Goal: Task Accomplishment & Management: Manage account settings

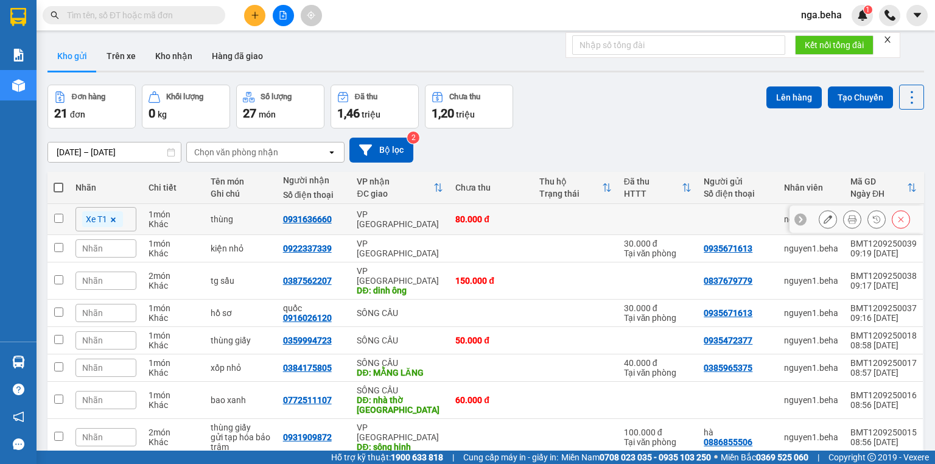
click at [560, 222] on td at bounding box center [575, 219] width 84 height 31
checkbox input "true"
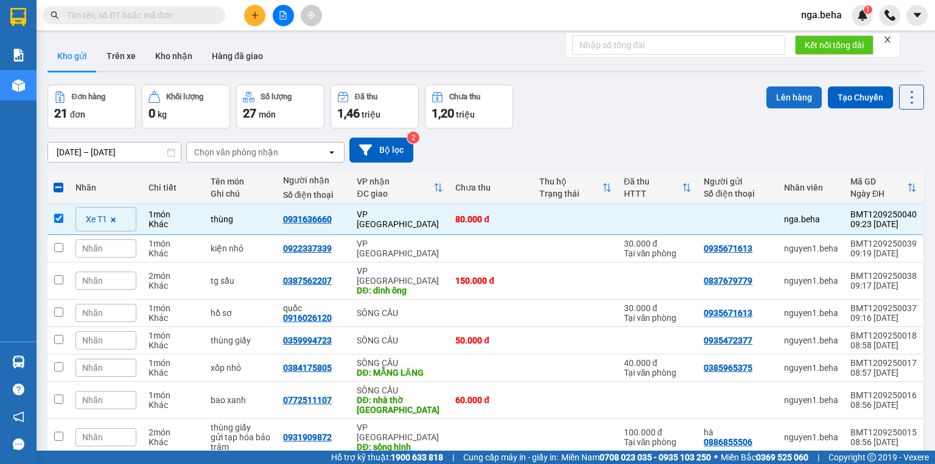
click at [790, 99] on button "Lên hàng" at bounding box center [793, 97] width 55 height 22
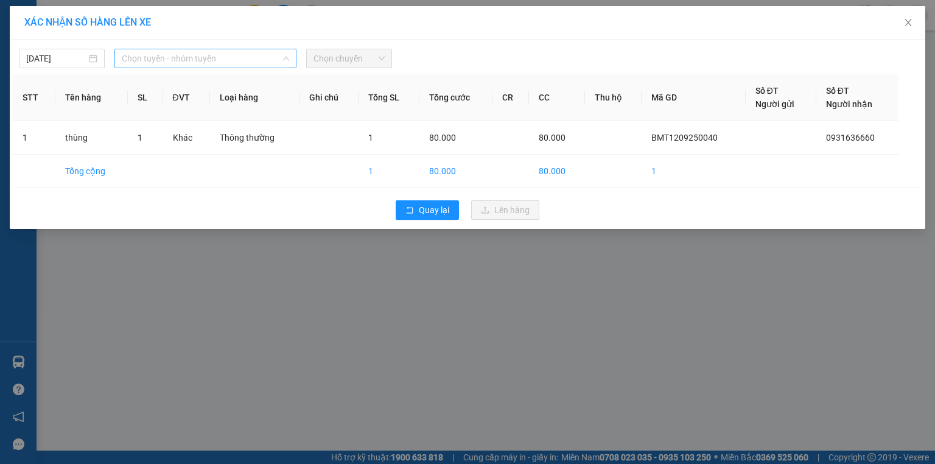
drag, startPoint x: 138, startPoint y: 60, endPoint x: 209, endPoint y: 153, distance: 117.2
click at [138, 60] on span "Chọn tuyến - nhóm tuyến" at bounding box center [205, 58] width 167 height 18
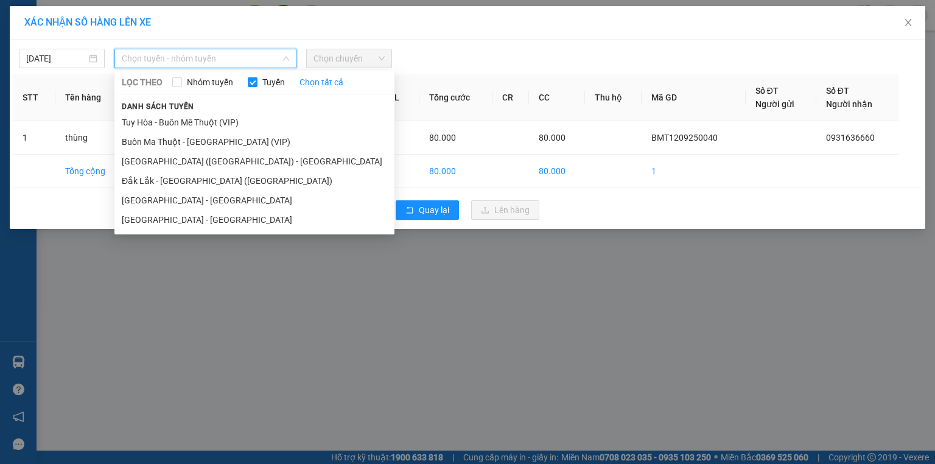
click at [191, 218] on li "[GEOGRAPHIC_DATA] - [GEOGRAPHIC_DATA]" at bounding box center [254, 219] width 280 height 19
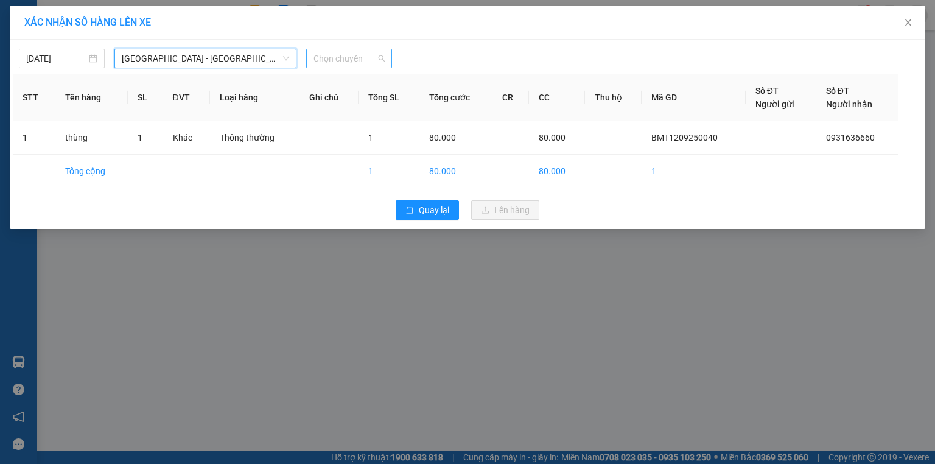
click at [349, 61] on span "Chọn chuyến" at bounding box center [348, 58] width 71 height 18
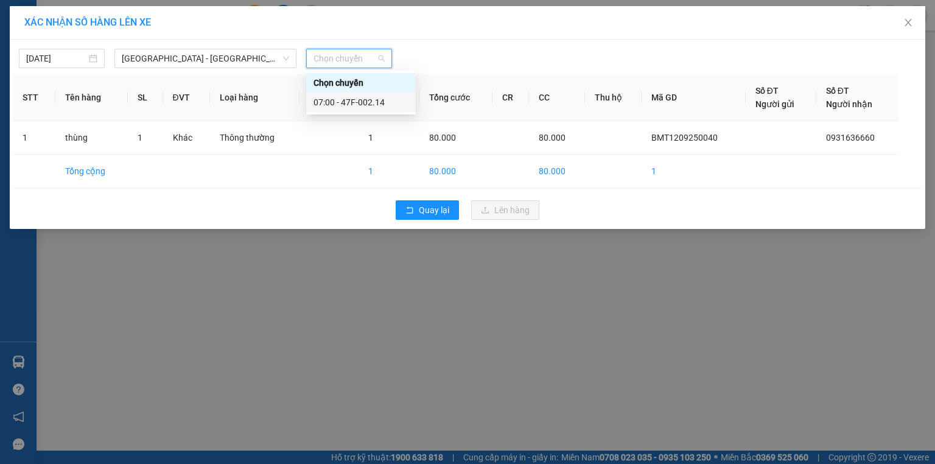
click at [358, 99] on div "07:00 - 47F-002.14" at bounding box center [360, 102] width 95 height 13
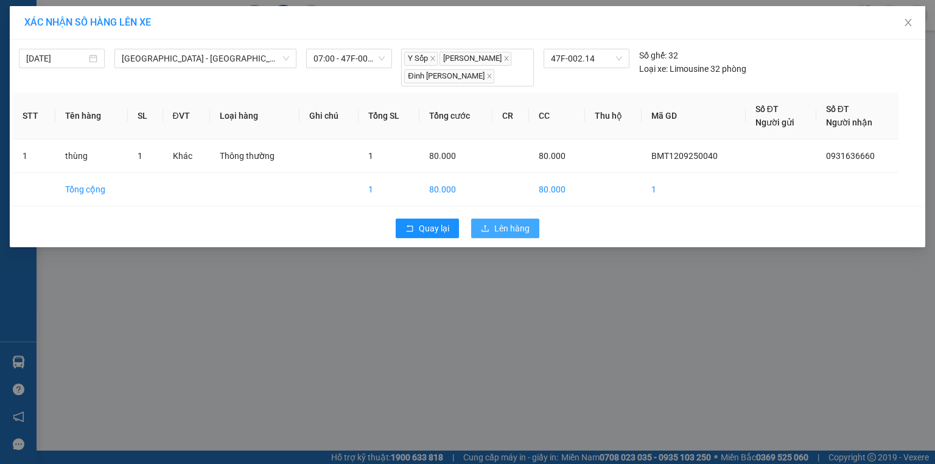
click at [506, 223] on span "Lên hàng" at bounding box center [511, 228] width 35 height 13
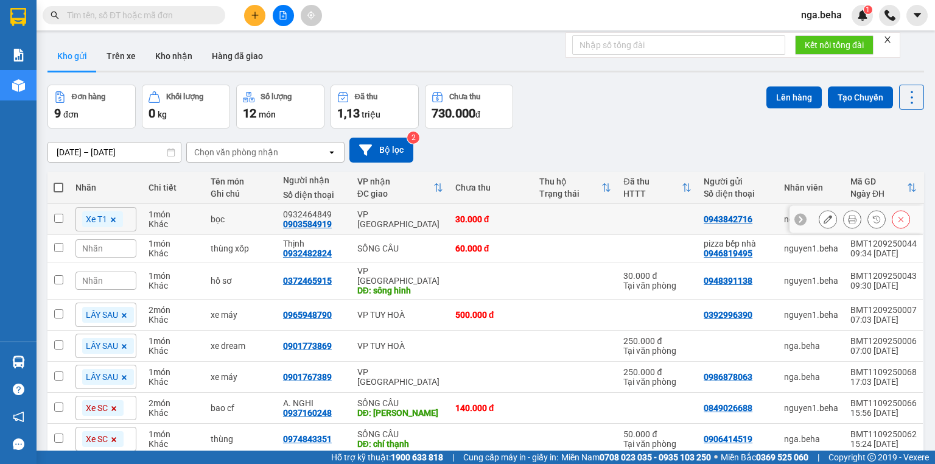
click at [596, 222] on td at bounding box center [575, 219] width 84 height 31
checkbox input "true"
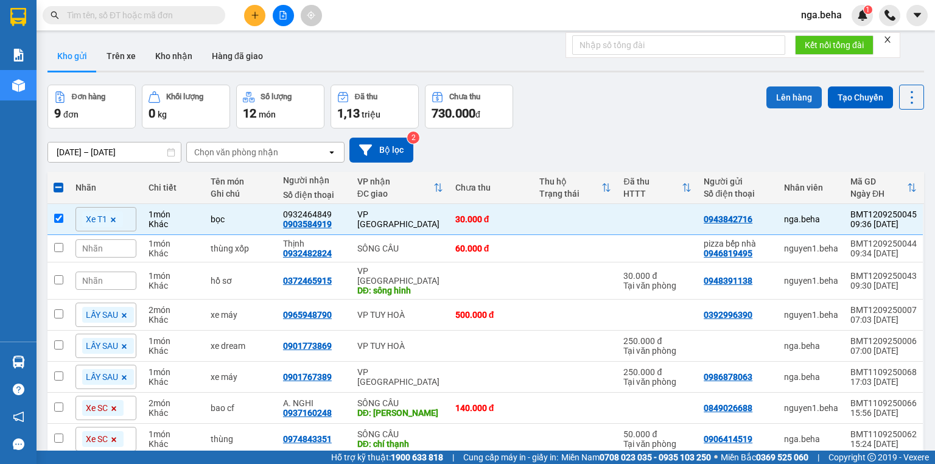
click at [786, 101] on button "Lên hàng" at bounding box center [793, 97] width 55 height 22
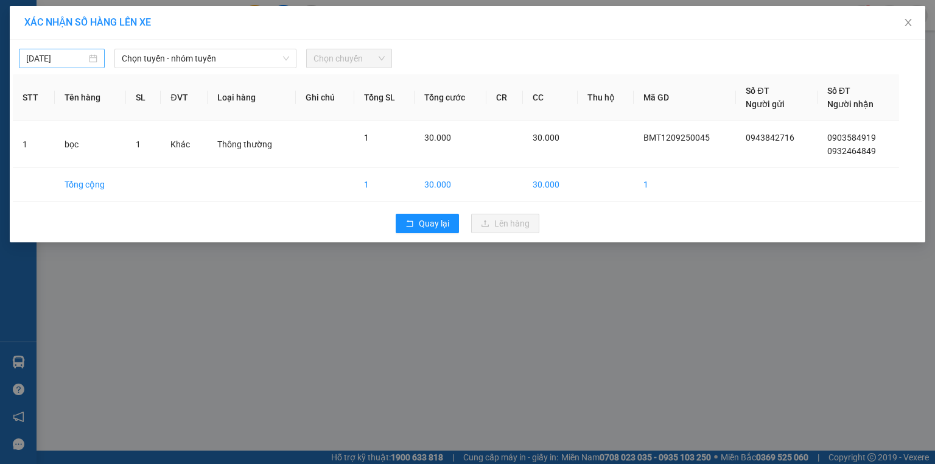
click at [75, 63] on input "[DATE]" at bounding box center [56, 58] width 60 height 13
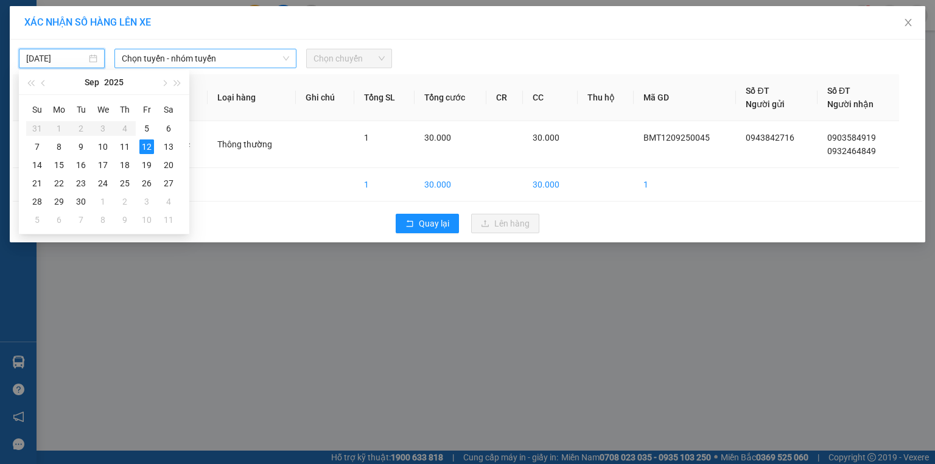
click at [201, 66] on span "Chọn tuyến - nhóm tuyến" at bounding box center [205, 58] width 167 height 18
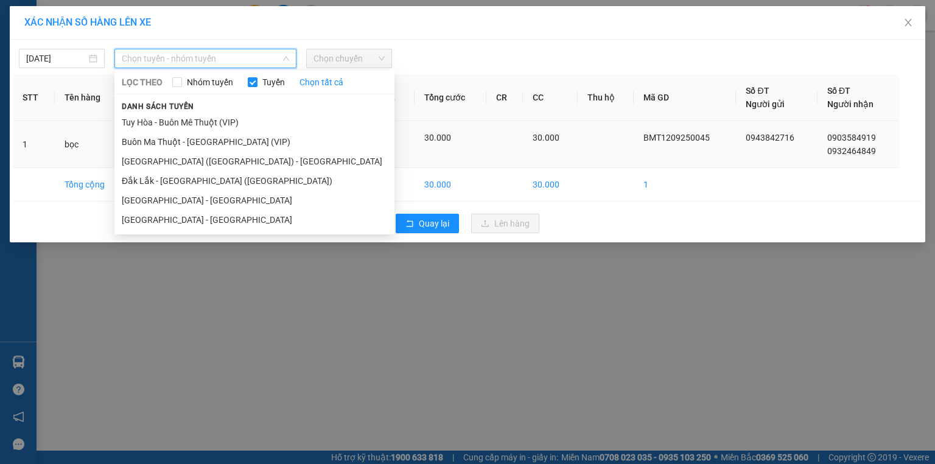
drag, startPoint x: 206, startPoint y: 217, endPoint x: 263, endPoint y: 166, distance: 76.3
click at [207, 216] on li "[GEOGRAPHIC_DATA] - [GEOGRAPHIC_DATA]" at bounding box center [254, 219] width 280 height 19
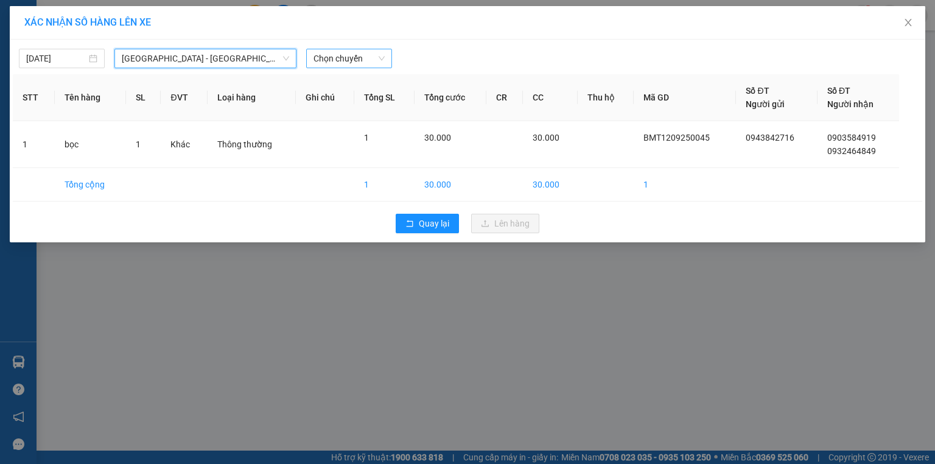
click at [355, 58] on span "Chọn chuyến" at bounding box center [348, 58] width 71 height 18
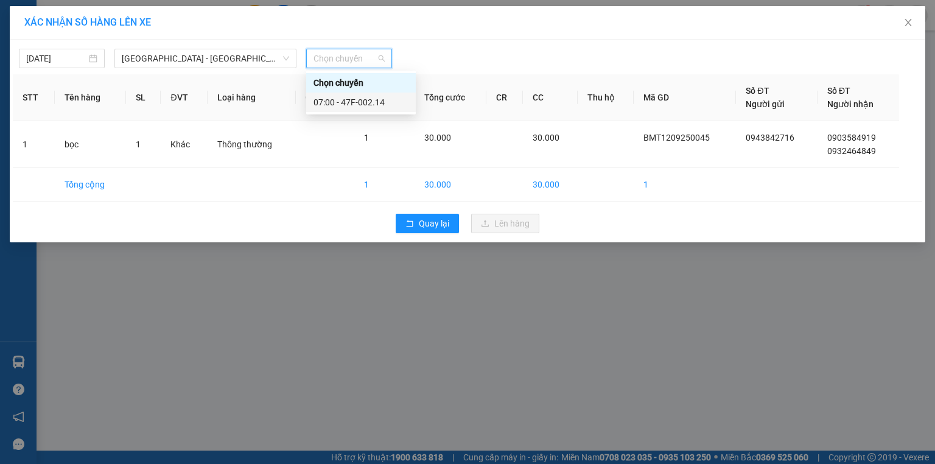
click at [358, 102] on div "07:00 - 47F-002.14" at bounding box center [360, 102] width 95 height 13
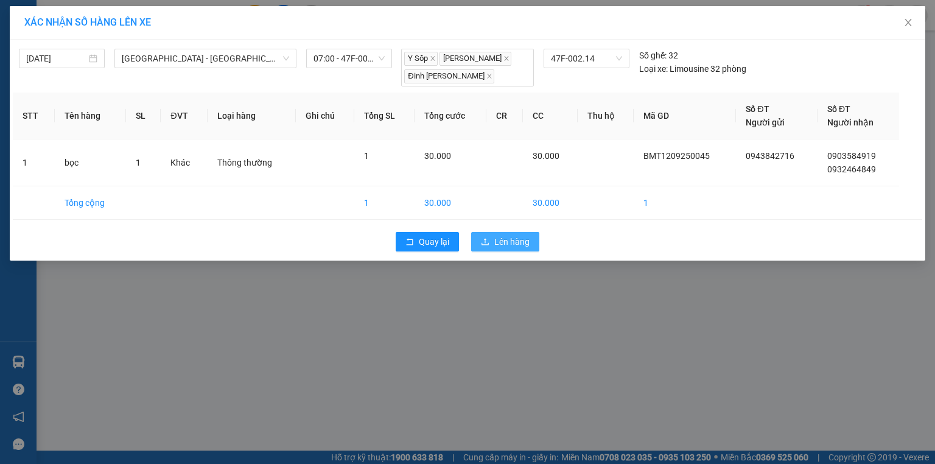
click at [511, 244] on span "Lên hàng" at bounding box center [511, 241] width 35 height 13
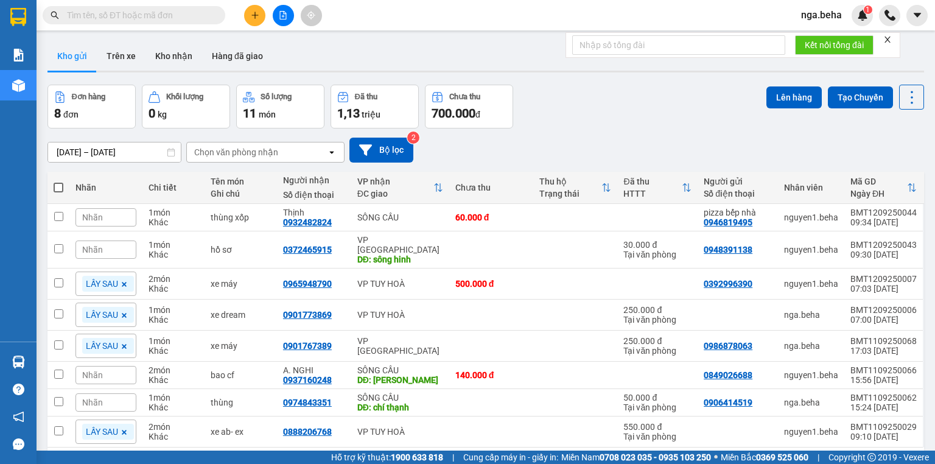
click at [284, 14] on icon "file-add" at bounding box center [283, 15] width 9 height 9
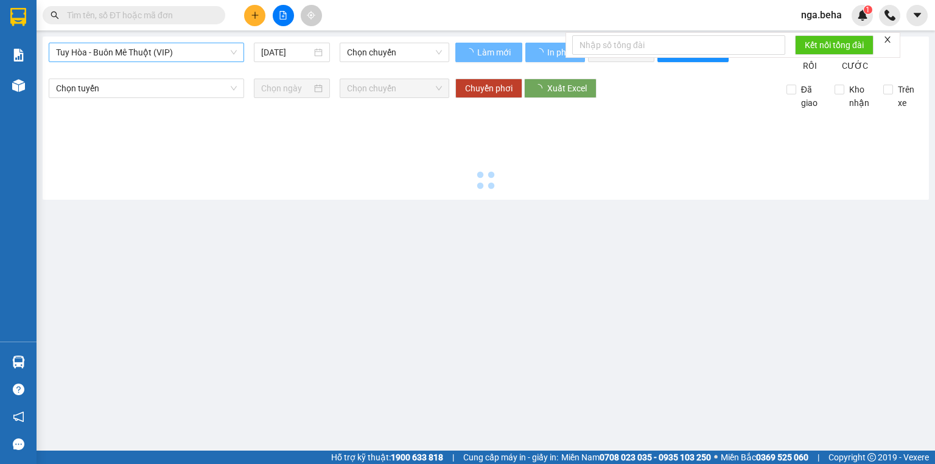
click at [191, 59] on span "Tuy Hòa - Buôn Mê Thuột (VIP)" at bounding box center [146, 52] width 181 height 18
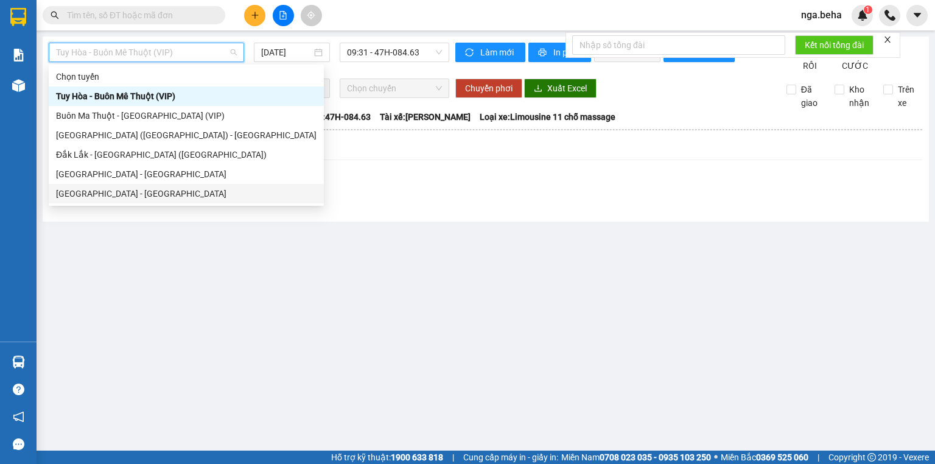
click at [142, 190] on div "[GEOGRAPHIC_DATA] - [GEOGRAPHIC_DATA]" at bounding box center [186, 193] width 260 height 13
type input "[DATE]"
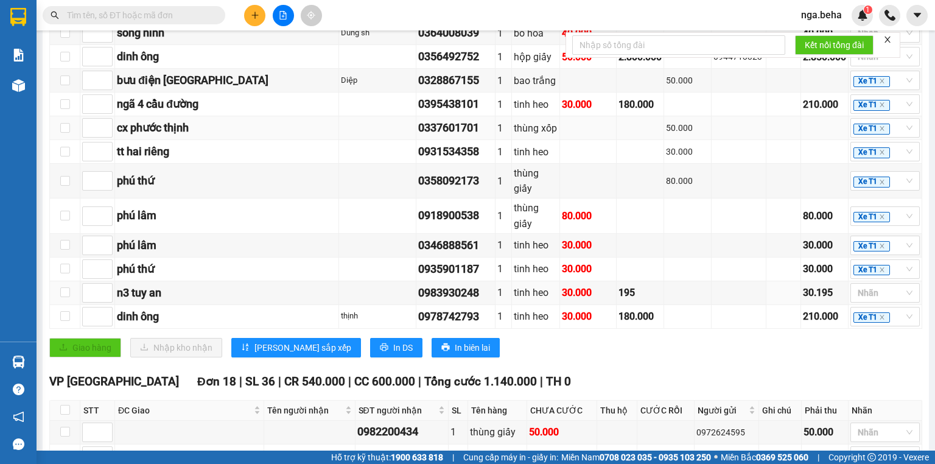
scroll to position [195, 0]
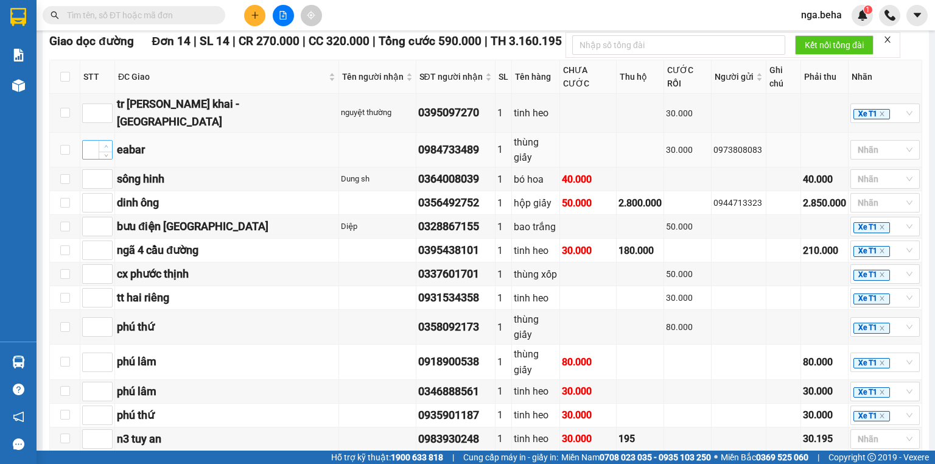
type input "1"
click at [108, 143] on span "up" at bounding box center [105, 146] width 7 height 7
click at [96, 288] on input at bounding box center [97, 297] width 29 height 18
type input "2"
click at [92, 170] on input at bounding box center [97, 179] width 29 height 18
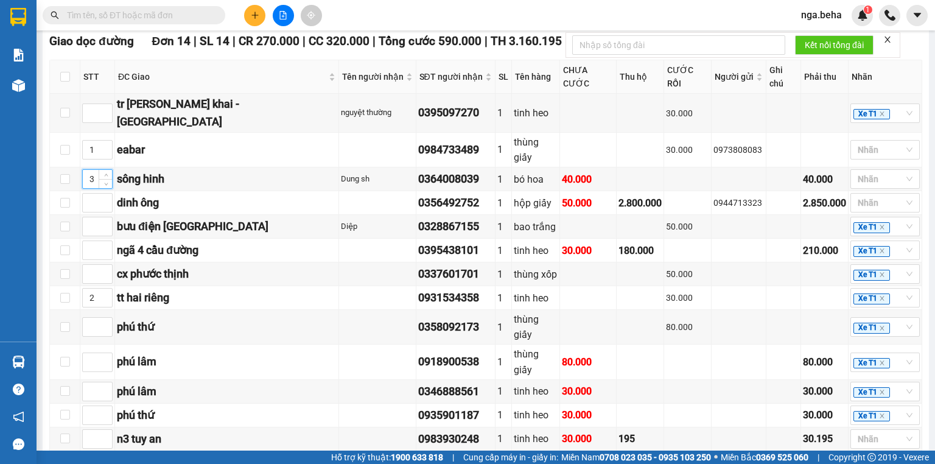
type input "3"
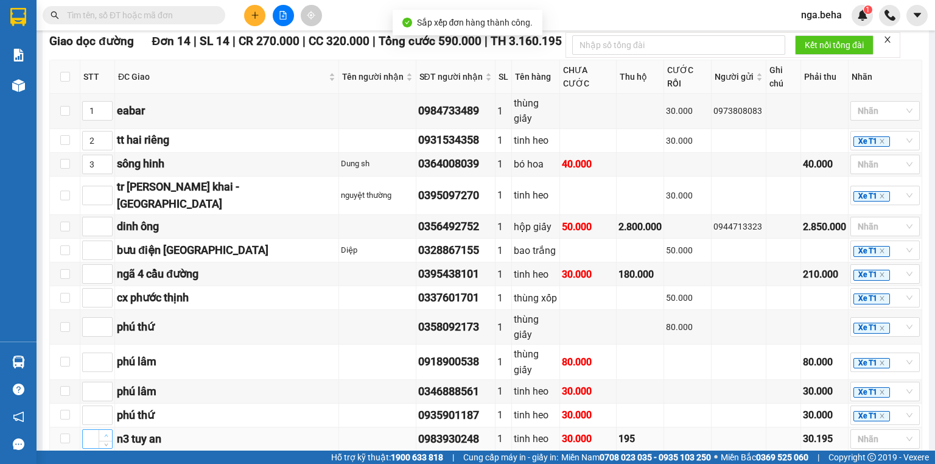
click at [99, 430] on span "Increase Value" at bounding box center [105, 435] width 13 height 11
type input "1"
type input "3"
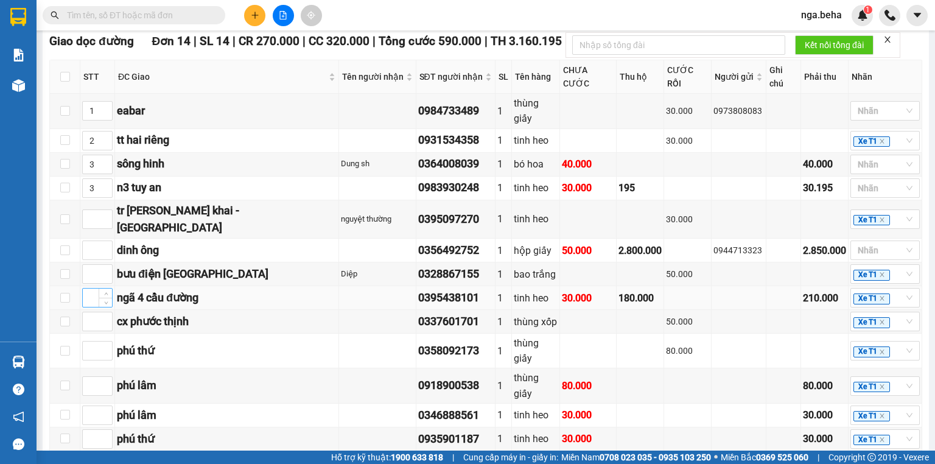
click at [96, 288] on input at bounding box center [97, 297] width 29 height 18
type input "4"
click at [94, 453] on input at bounding box center [97, 462] width 29 height 18
type input "5"
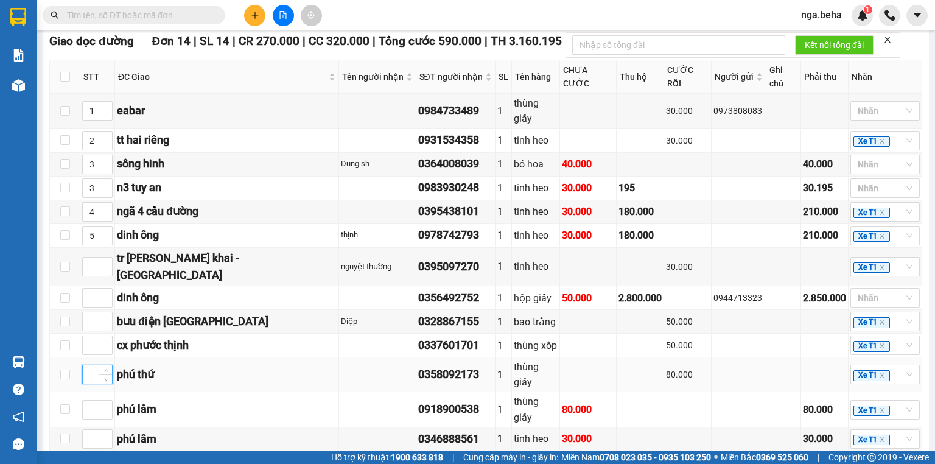
click at [93, 365] on input at bounding box center [97, 374] width 29 height 18
type input "6"
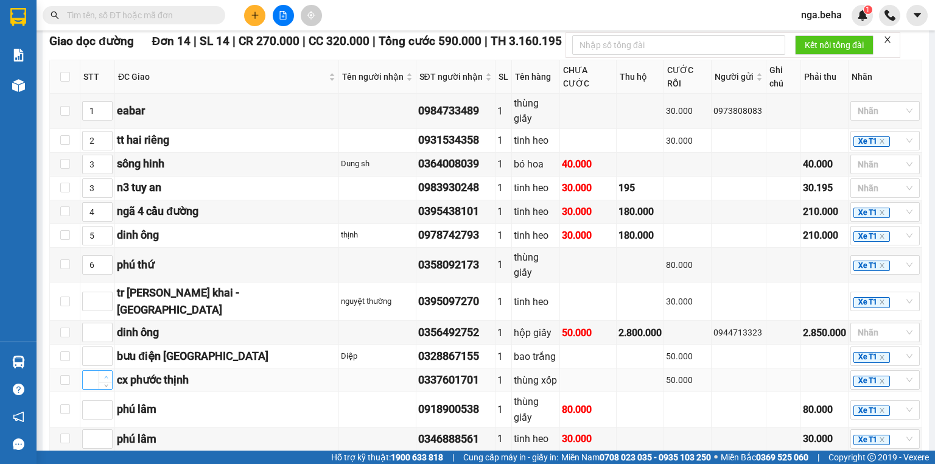
type input "1"
click at [100, 371] on span "Increase Value" at bounding box center [105, 376] width 13 height 11
type input "6"
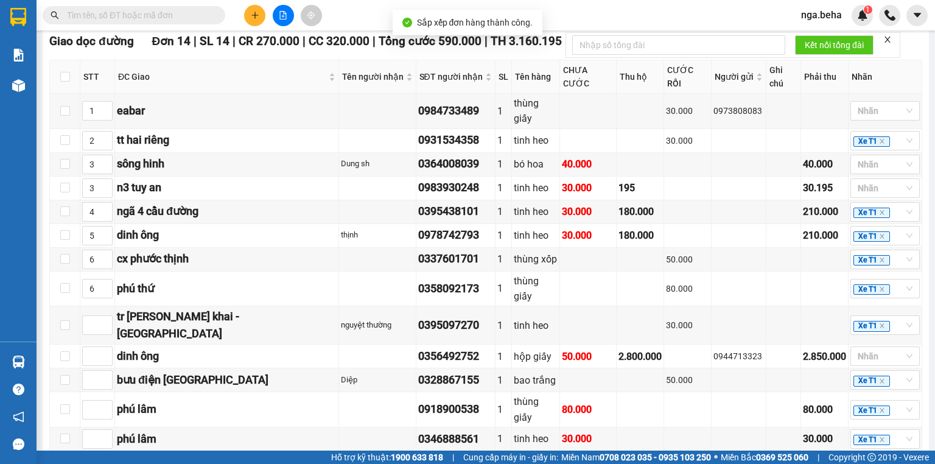
click at [86, 453] on input at bounding box center [97, 462] width 29 height 18
type input "6"
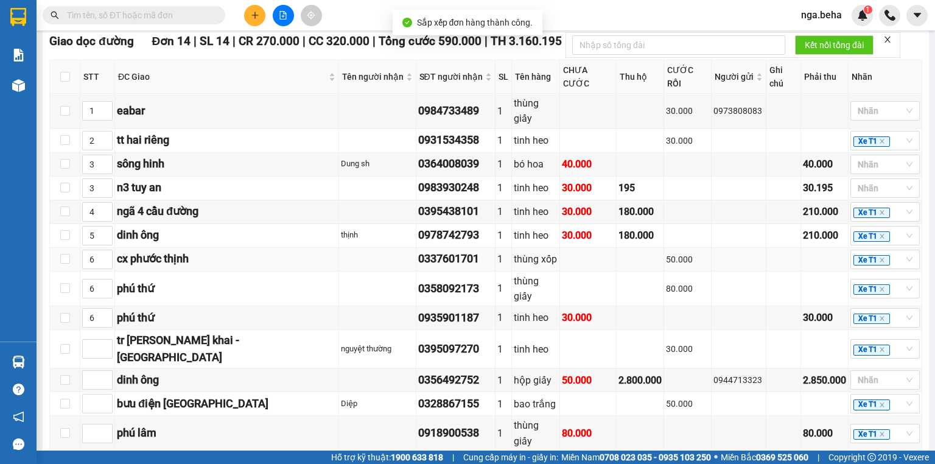
click at [446, 256] on td "0337601701" at bounding box center [455, 260] width 79 height 24
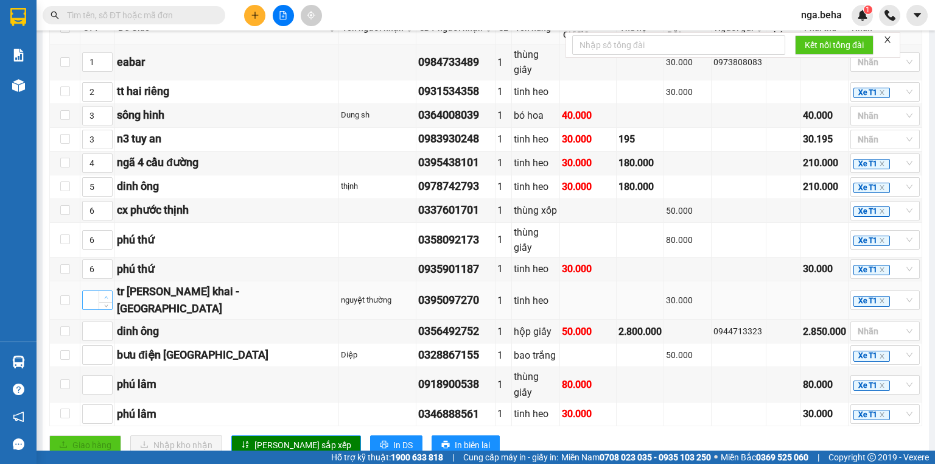
click at [100, 291] on span "Increase Value" at bounding box center [105, 296] width 13 height 11
type input "1"
click at [93, 346] on input at bounding box center [97, 355] width 29 height 18
type input "7"
type input "5"
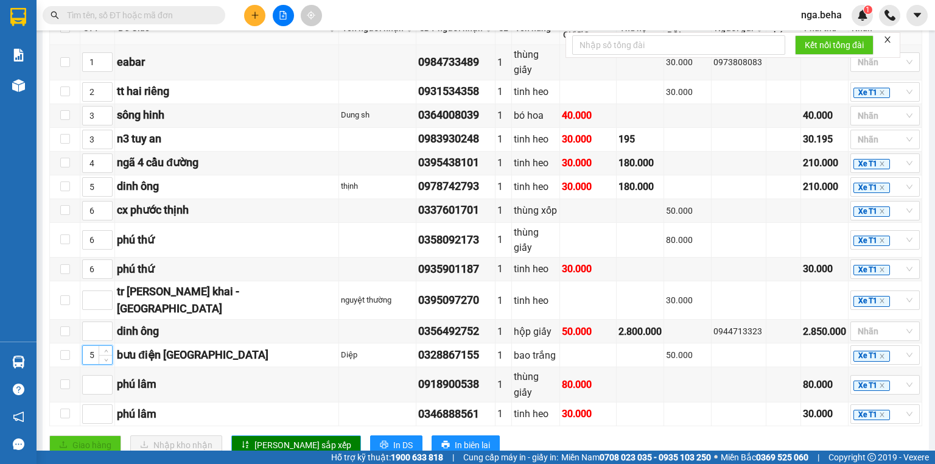
click at [254, 438] on span "[PERSON_NAME] sắp xếp" at bounding box center [302, 444] width 97 height 13
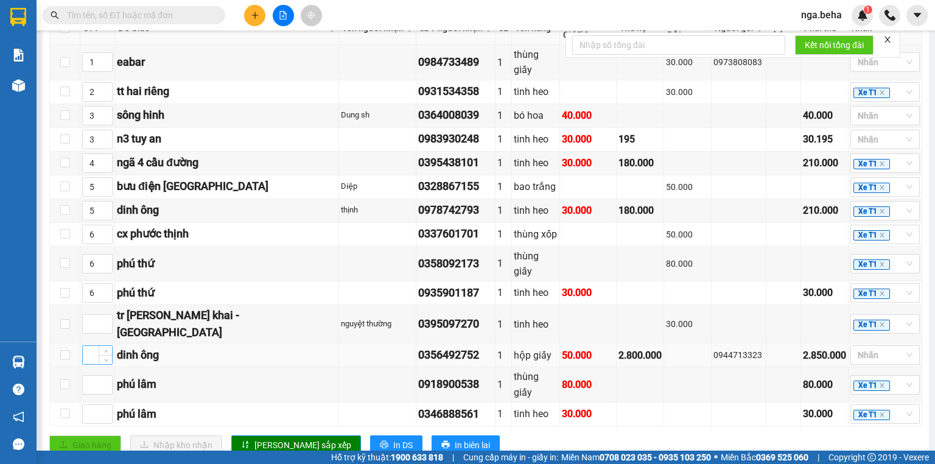
click at [89, 346] on input at bounding box center [97, 355] width 29 height 18
type input "5"
click at [273, 438] on span "[PERSON_NAME] sắp xếp" at bounding box center [302, 444] width 97 height 13
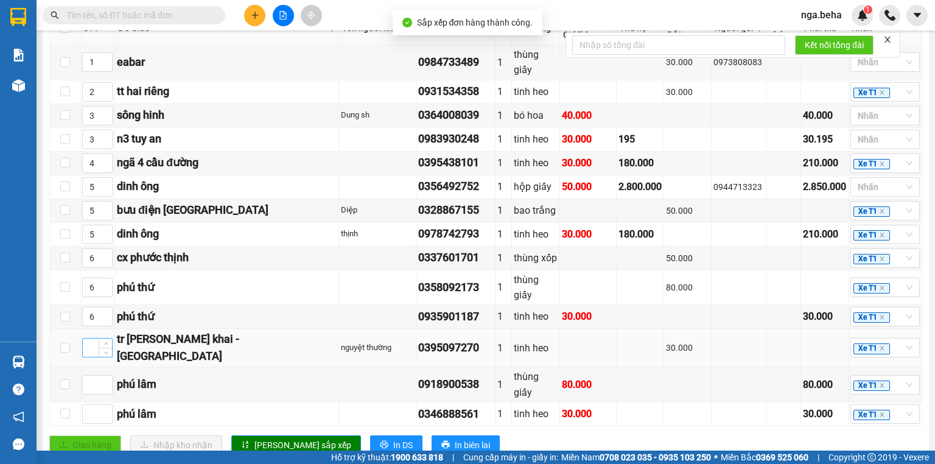
click at [92, 338] on input at bounding box center [97, 347] width 29 height 18
type input "7"
click at [95, 375] on input at bounding box center [97, 384] width 29 height 18
type input "8"
click at [88, 405] on input at bounding box center [97, 414] width 29 height 18
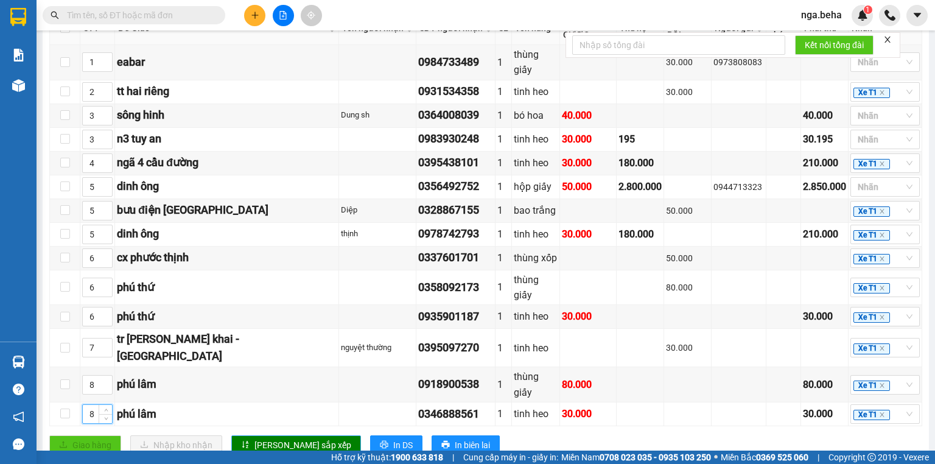
type input "8"
click at [250, 435] on button "[PERSON_NAME] sắp xếp" at bounding box center [296, 444] width 130 height 19
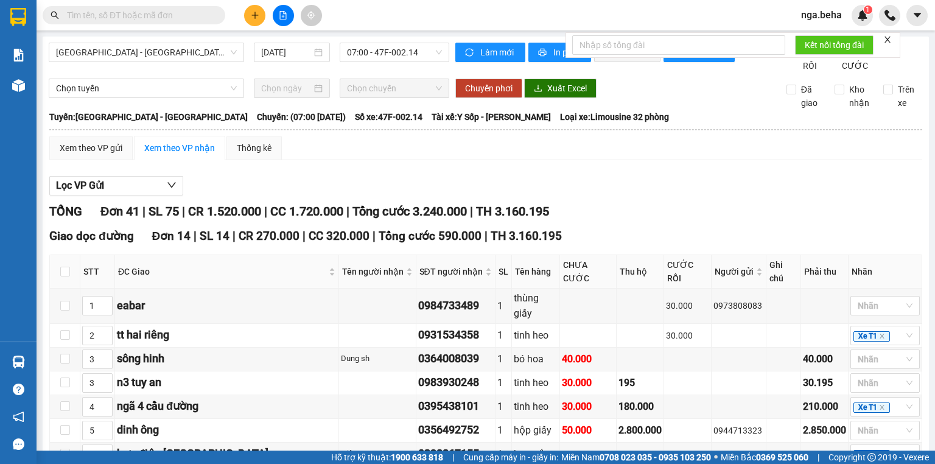
click at [459, 243] on span "Tổng cước 590.000" at bounding box center [430, 236] width 103 height 14
click at [539, 54] on icon "printer" at bounding box center [543, 53] width 8 height 8
click at [170, 15] on input "text" at bounding box center [139, 15] width 144 height 13
paste input "0793548329"
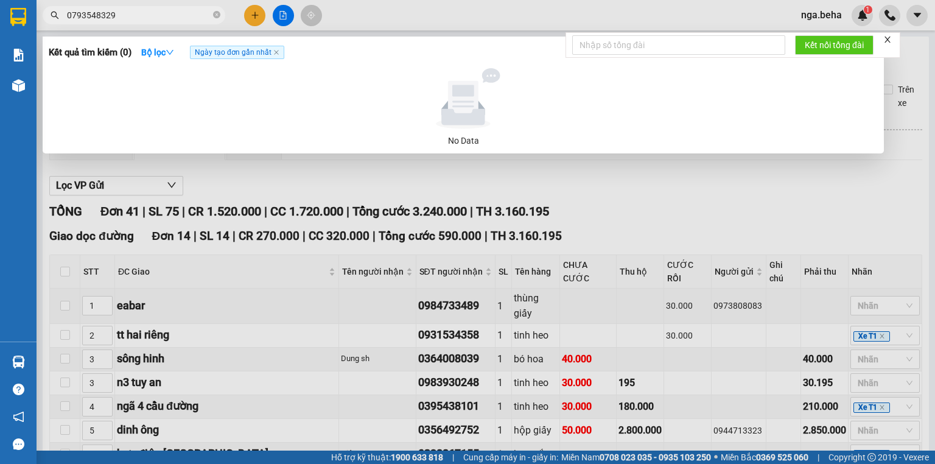
click at [138, 18] on input "0793548329" at bounding box center [139, 15] width 144 height 13
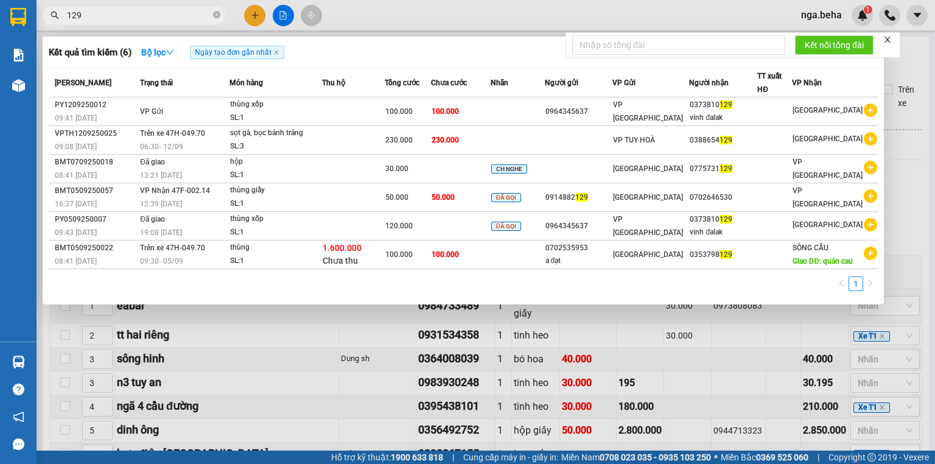
type input "129"
drag, startPoint x: 137, startPoint y: 18, endPoint x: 387, endPoint y: 299, distance: 376.8
click at [372, 298] on div "1" at bounding box center [463, 287] width 829 height 22
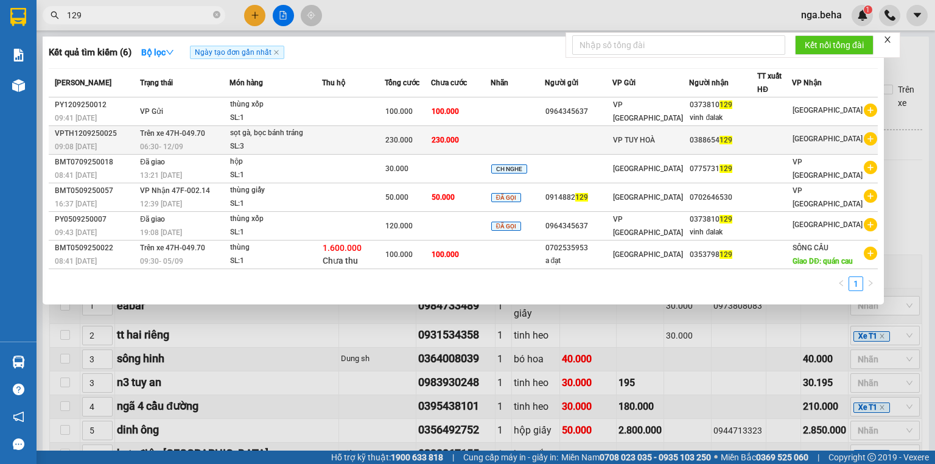
click at [728, 144] on div "0388654 129" at bounding box center [722, 140] width 67 height 13
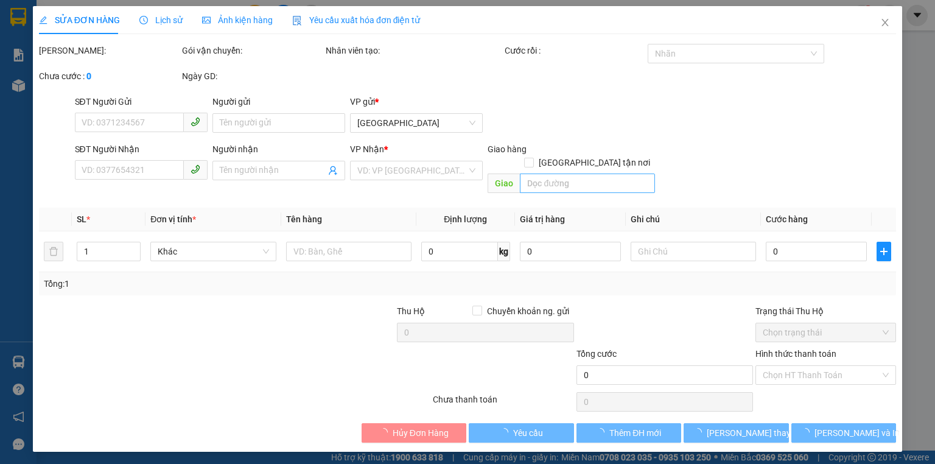
type input "0388654129"
type input "230.000"
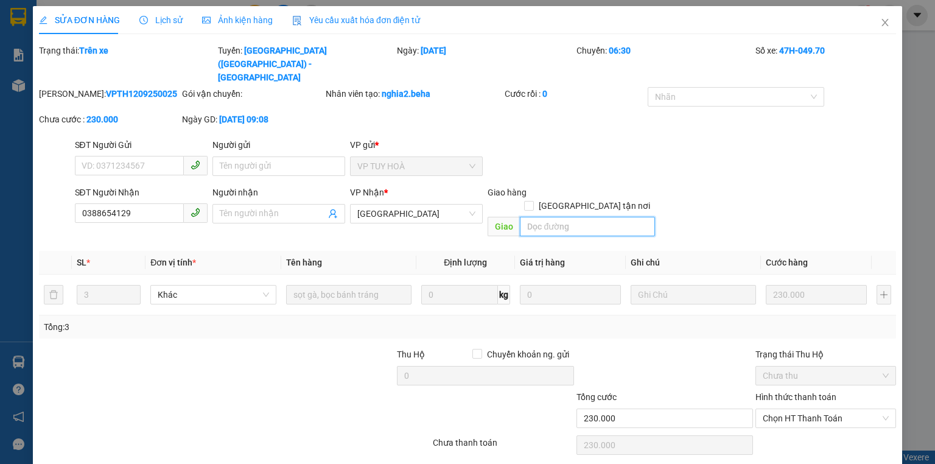
click at [555, 217] on input "search" at bounding box center [587, 226] width 135 height 19
click at [532, 201] on input "[GEOGRAPHIC_DATA] tận nơi" at bounding box center [528, 205] width 9 height 9
checkbox input "true"
click at [557, 217] on input "search" at bounding box center [587, 226] width 135 height 19
type input "bến"
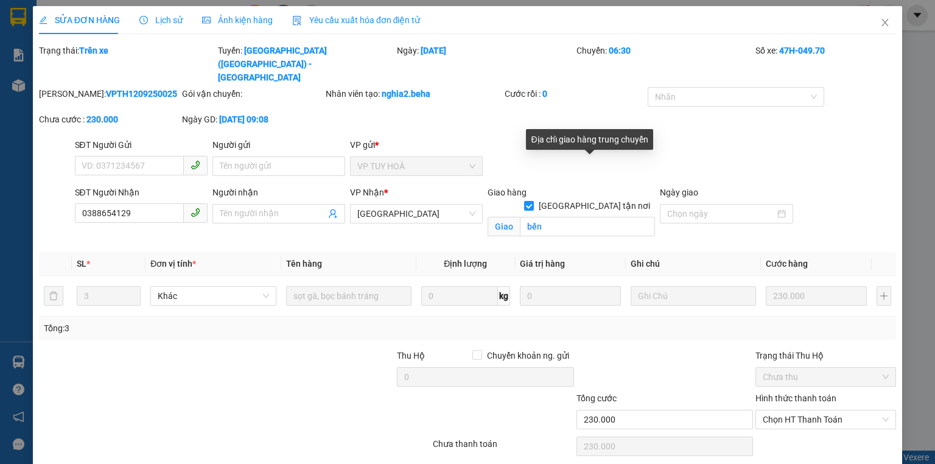
drag, startPoint x: 613, startPoint y: 171, endPoint x: 724, endPoint y: 453, distance: 302.8
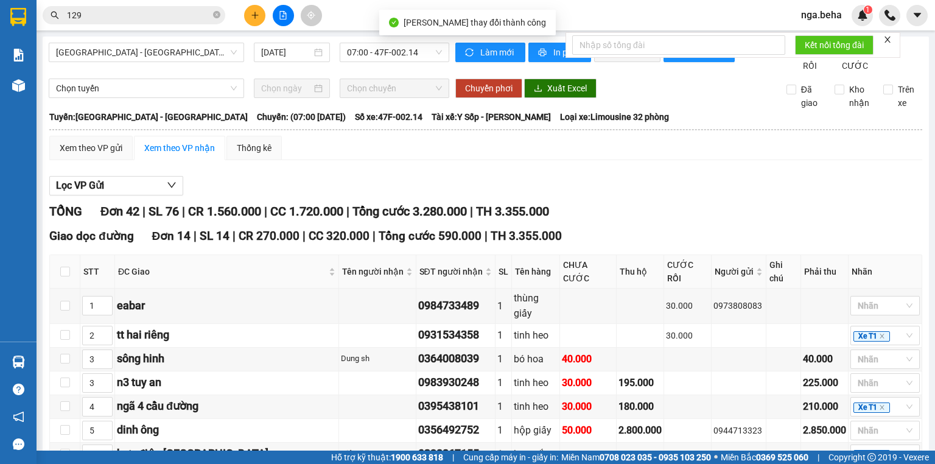
click at [130, 18] on input "129" at bounding box center [139, 15] width 144 height 13
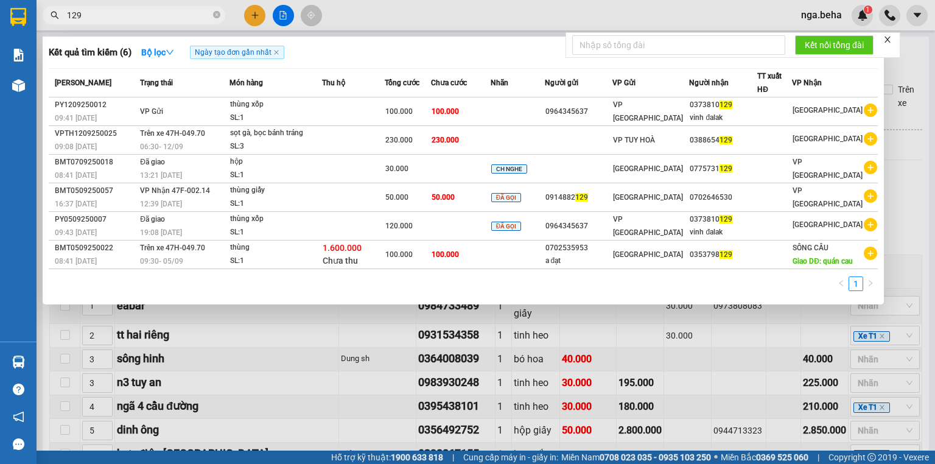
click at [158, 12] on input "129" at bounding box center [139, 15] width 144 height 13
paste input "0984256466"
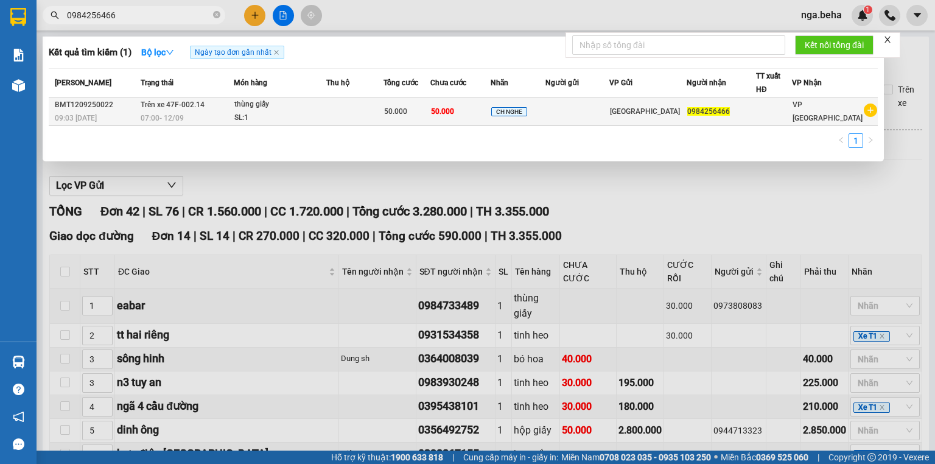
type input "0984256466"
click at [511, 117] on td "CH NGHE" at bounding box center [517, 111] width 55 height 29
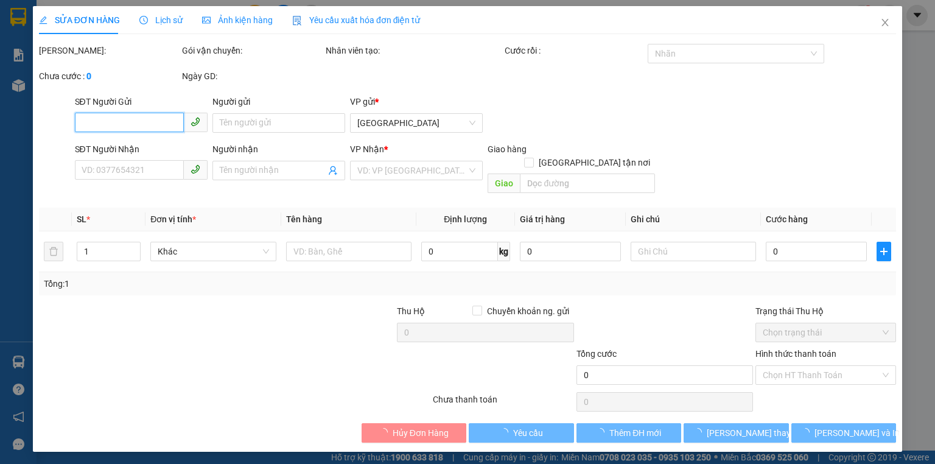
type input "0984256466"
type input "50.000"
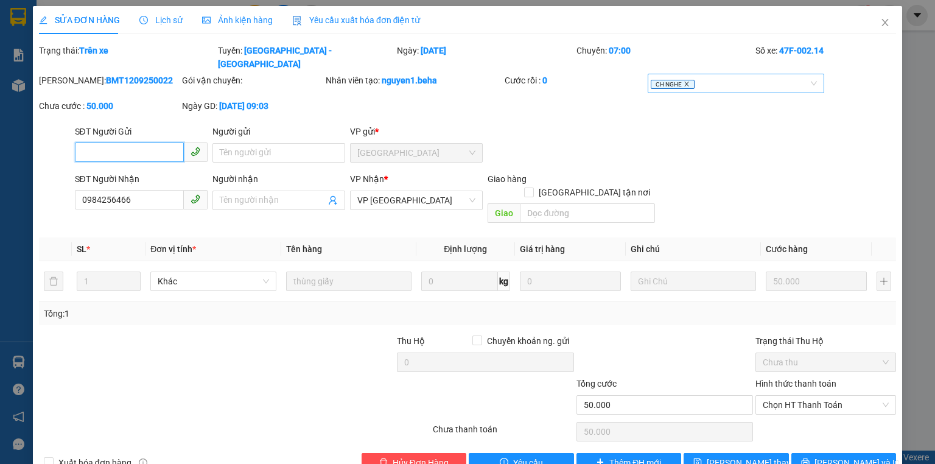
click at [685, 82] on icon "close" at bounding box center [687, 84] width 4 height 4
click at [668, 76] on div at bounding box center [730, 83] width 158 height 15
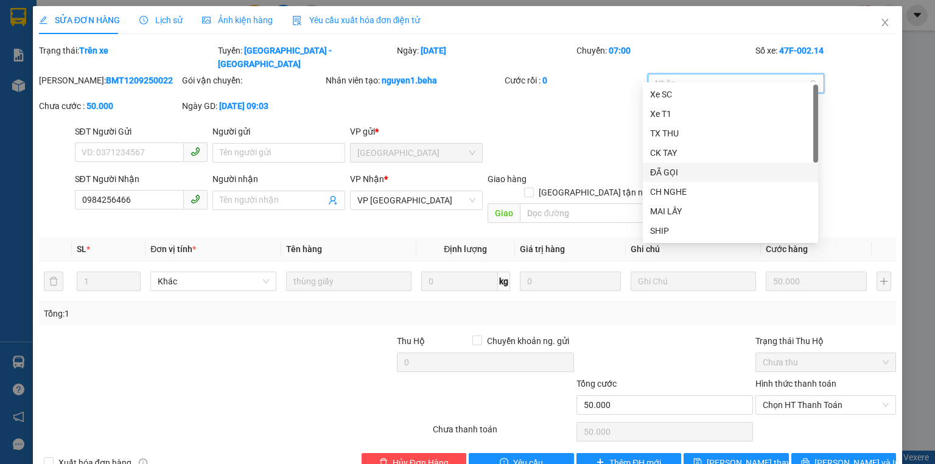
click at [683, 175] on div "ĐÃ GỌI" at bounding box center [730, 172] width 161 height 13
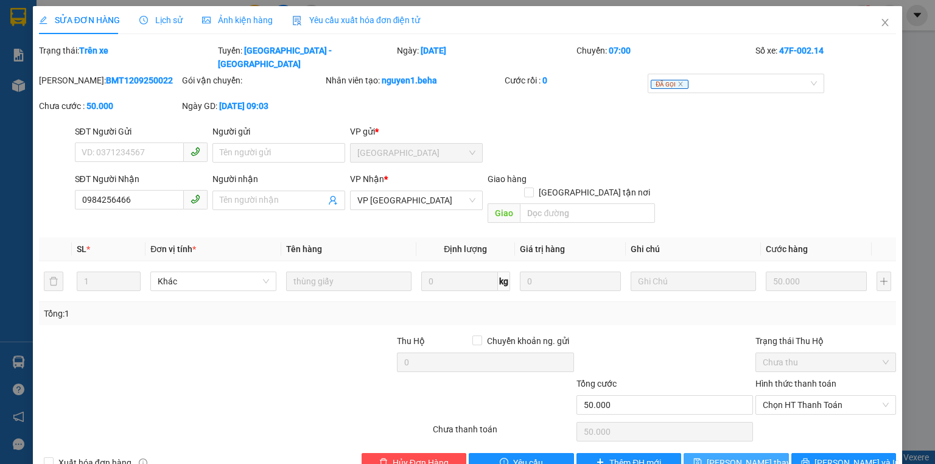
click at [728, 456] on span "[PERSON_NAME] thay đổi" at bounding box center [755, 462] width 97 height 13
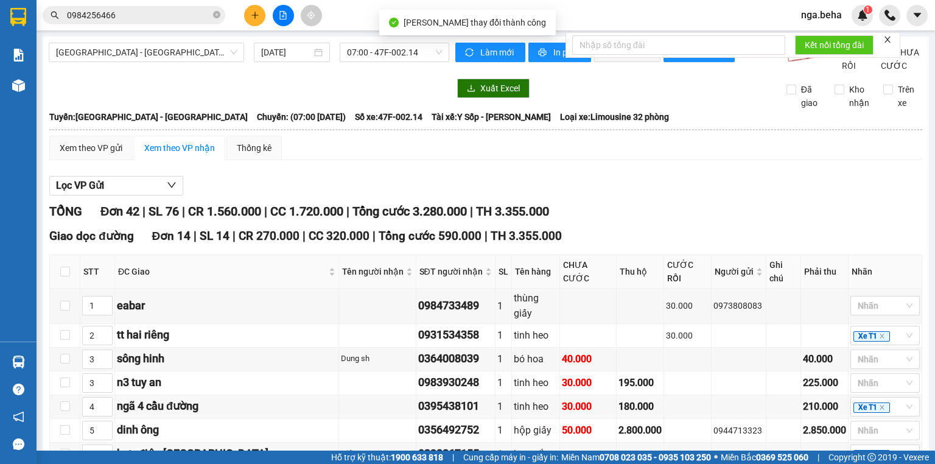
click at [141, 10] on input "0984256466" at bounding box center [139, 15] width 144 height 13
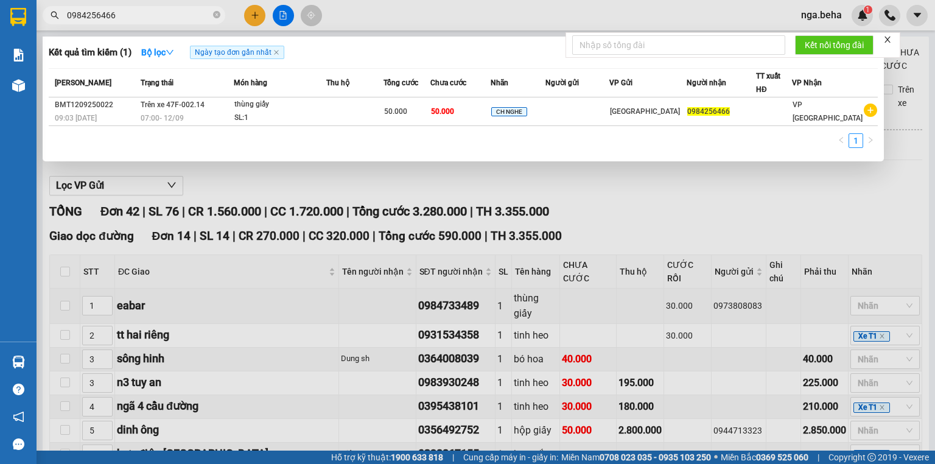
click at [147, 13] on input "0984256466" at bounding box center [139, 15] width 144 height 13
paste input "77070239"
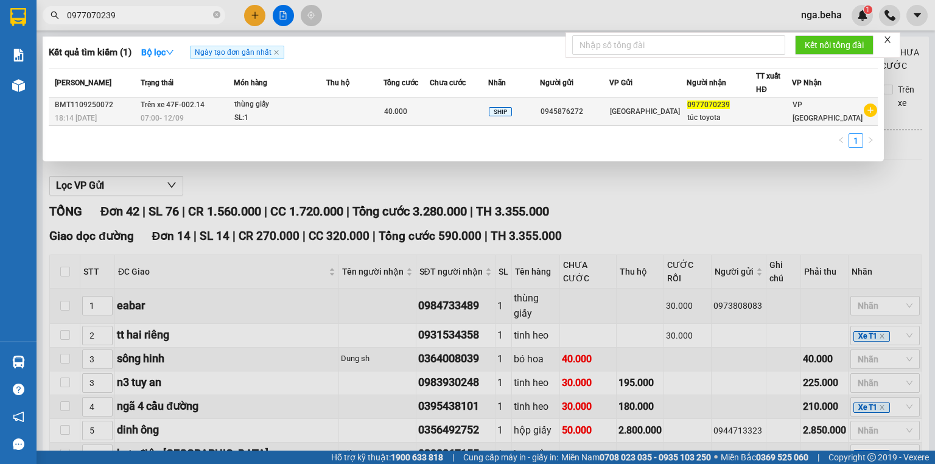
type input "0977070239"
click at [419, 113] on div "40.000" at bounding box center [407, 111] width 46 height 13
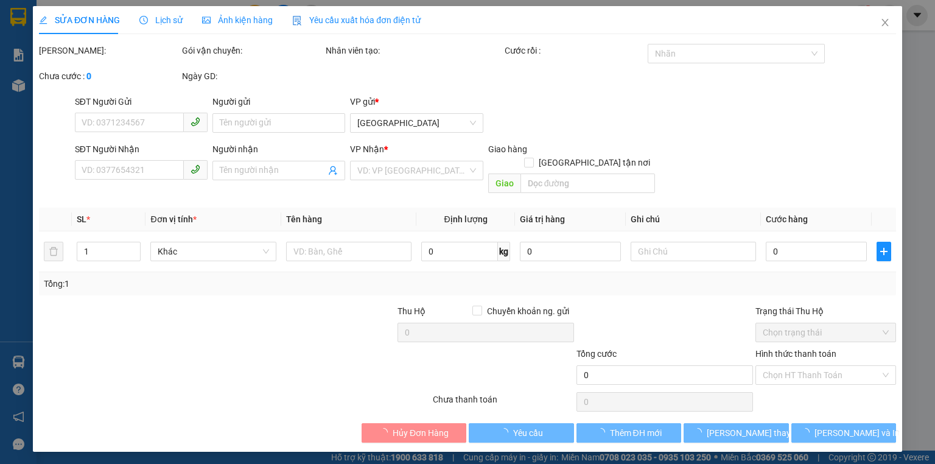
type input "0945876272"
type input "0977070239"
type input "túc toyota"
type input "40.000"
type input "0"
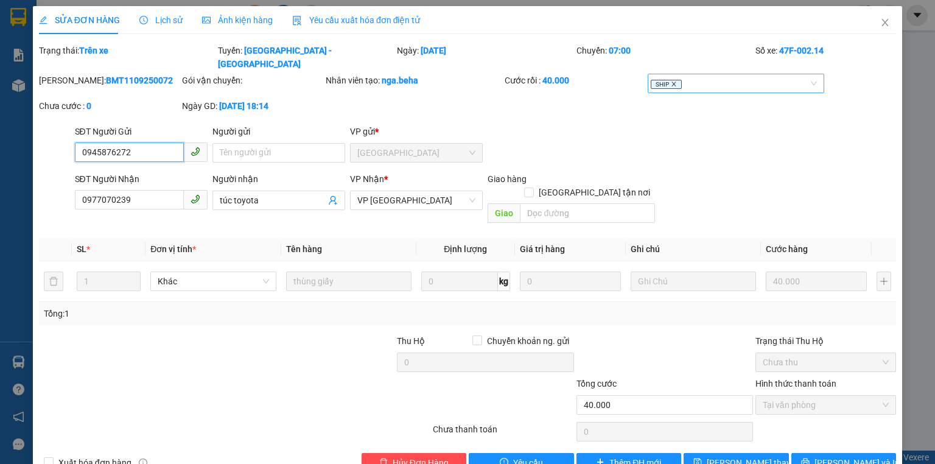
click at [671, 81] on icon "close" at bounding box center [674, 84] width 6 height 6
click at [669, 76] on div at bounding box center [730, 83] width 158 height 15
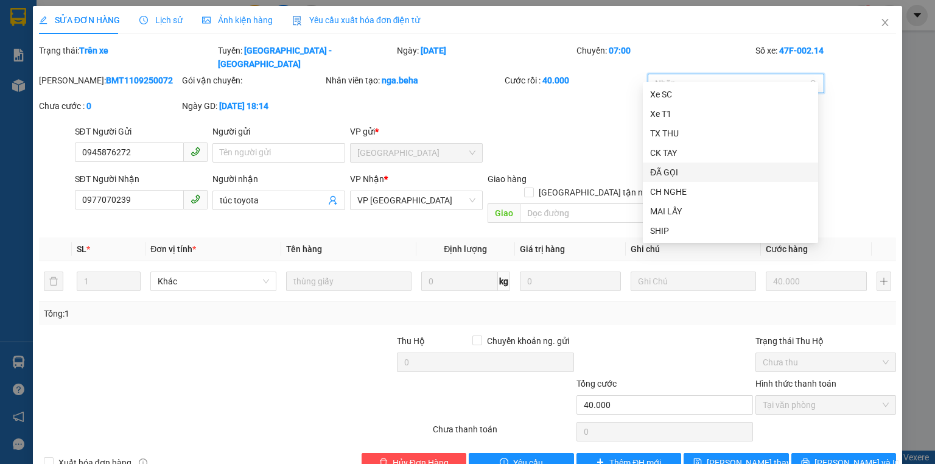
click at [691, 170] on div "ĐÃ GỌI" at bounding box center [730, 172] width 161 height 13
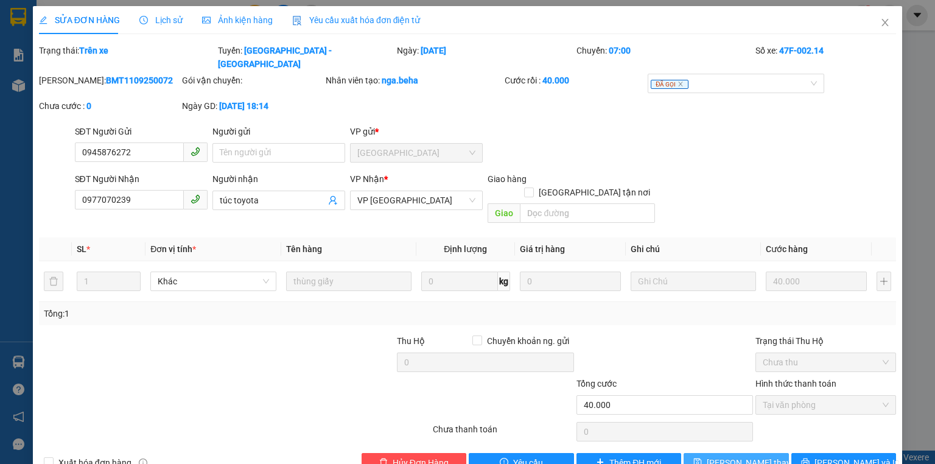
click at [729, 456] on span "[PERSON_NAME] thay đổi" at bounding box center [755, 462] width 97 height 13
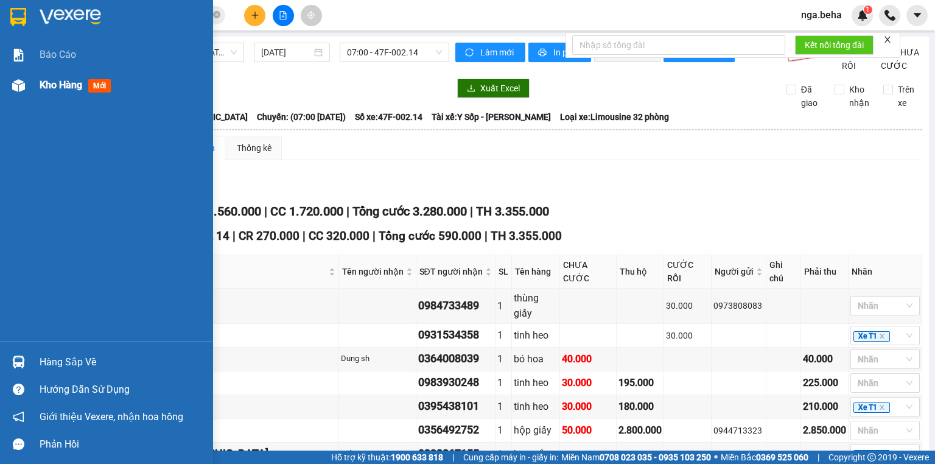
click at [29, 96] on div "Kho hàng mới" at bounding box center [106, 85] width 213 height 30
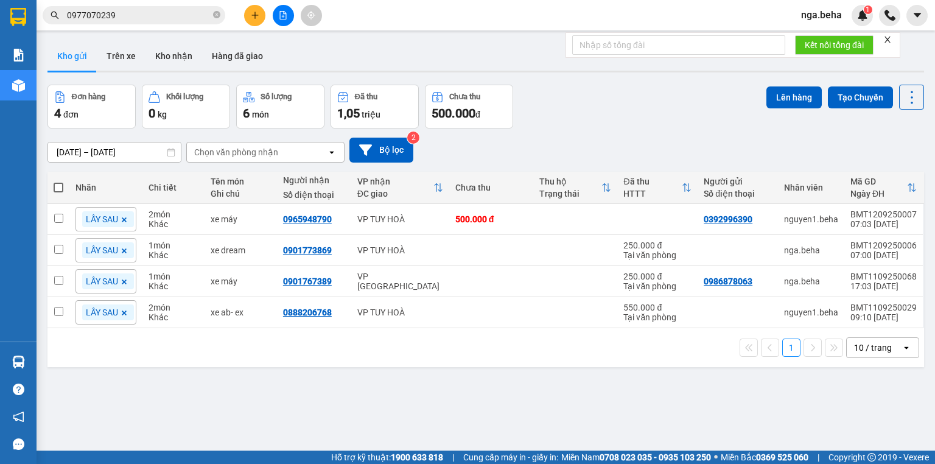
click at [155, 14] on input "0977070239" at bounding box center [139, 15] width 144 height 13
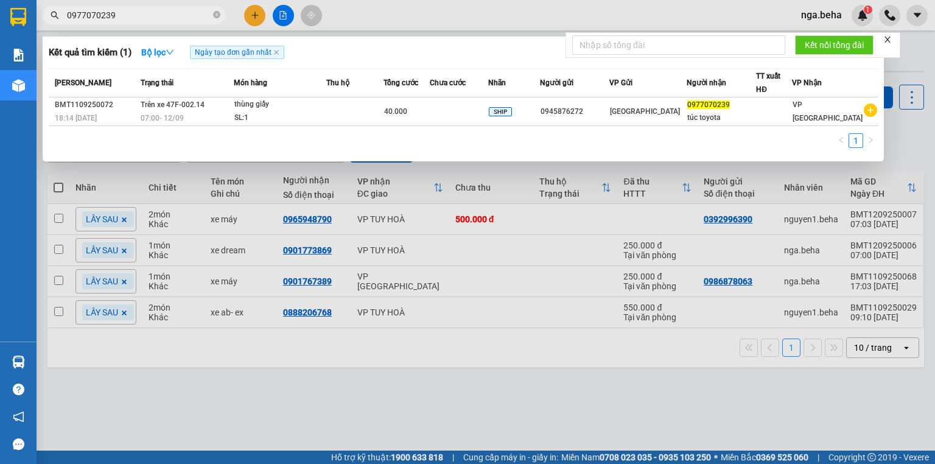
click at [155, 14] on input "0977070239" at bounding box center [139, 15] width 144 height 13
paste input "83839979"
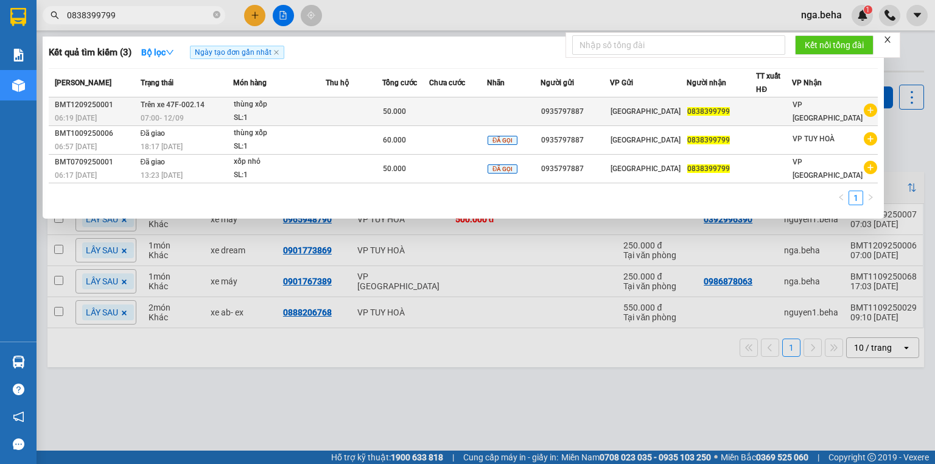
type input "0838399799"
click at [676, 122] on td "[GEOGRAPHIC_DATA]" at bounding box center [648, 111] width 77 height 29
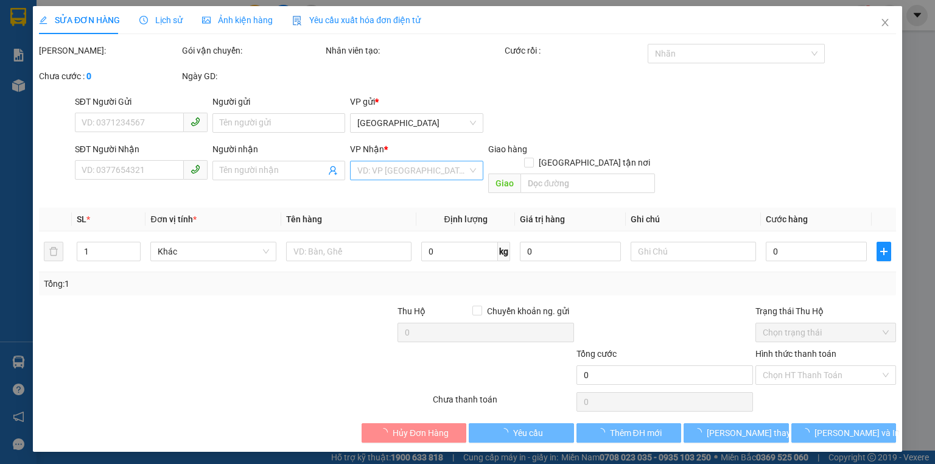
type input "0935797887"
type input "0838399799"
type input "50.000"
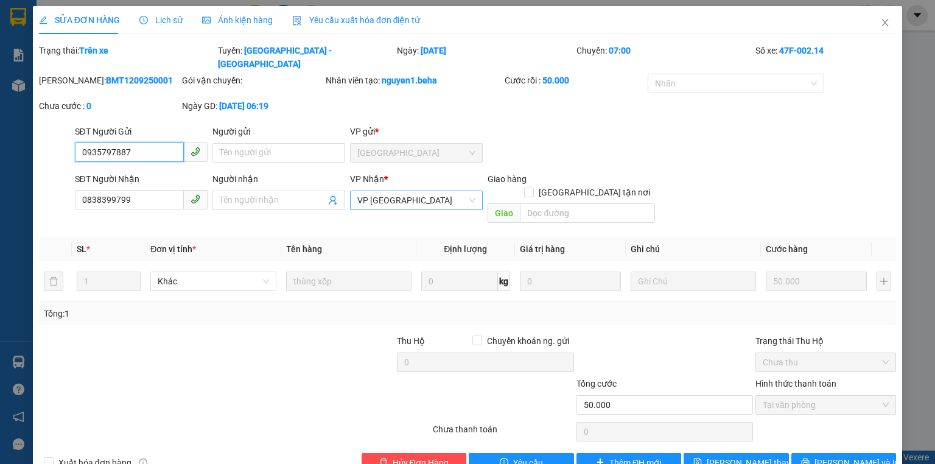
click at [405, 192] on span "VP [GEOGRAPHIC_DATA]" at bounding box center [416, 200] width 118 height 18
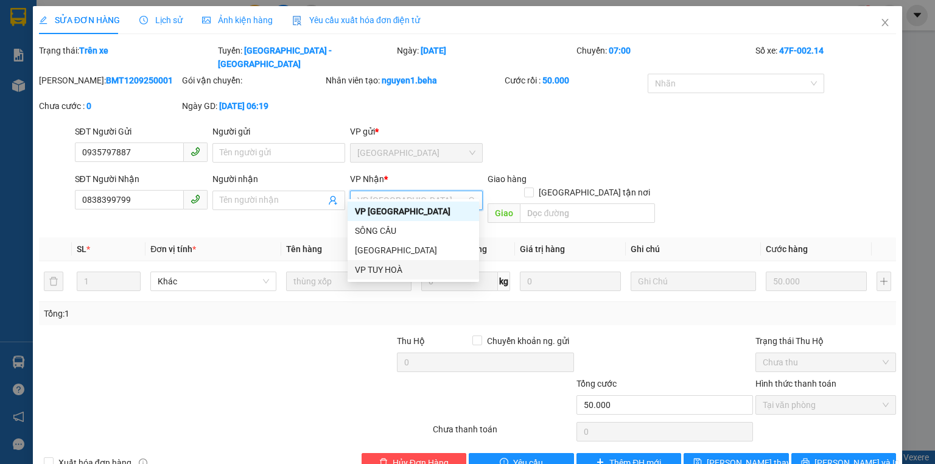
click at [408, 264] on div "VP TUY HOÀ" at bounding box center [413, 269] width 117 height 13
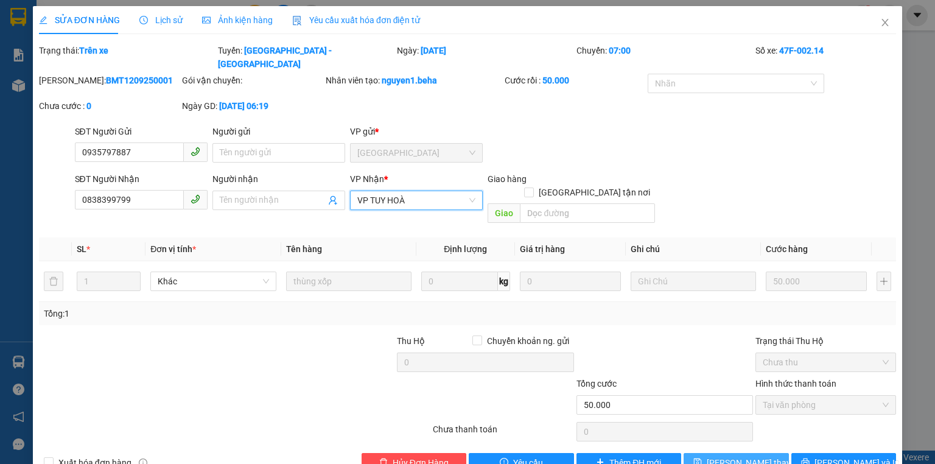
click at [688, 453] on button "[PERSON_NAME] thay đổi" at bounding box center [735, 462] width 105 height 19
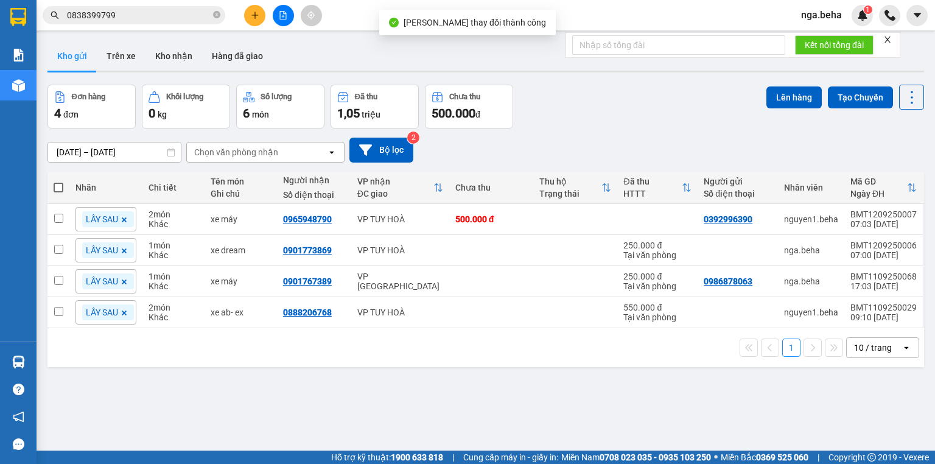
click at [146, 15] on input "0838399799" at bounding box center [139, 15] width 144 height 13
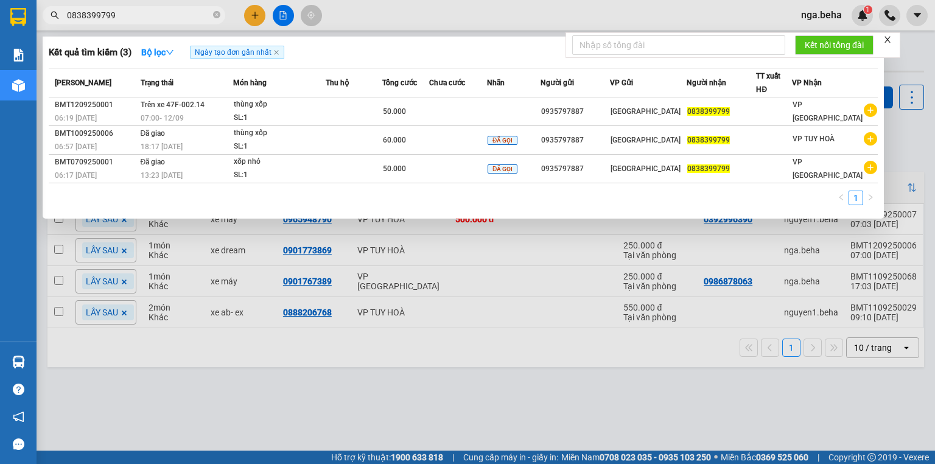
click at [173, 16] on input "0838399799" at bounding box center [139, 15] width 144 height 13
paste input "362731506"
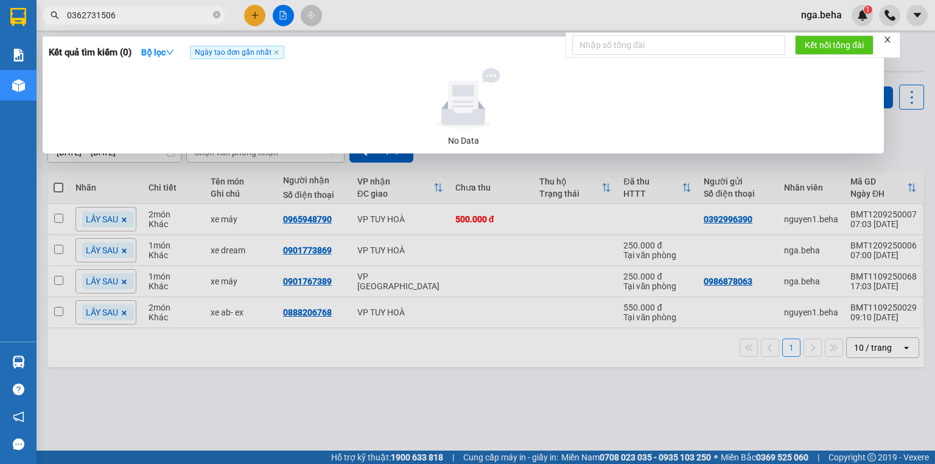
click at [173, 19] on input "0362731506" at bounding box center [139, 15] width 144 height 13
paste input "57272795"
click at [148, 12] on input "0357272795" at bounding box center [139, 15] width 144 height 13
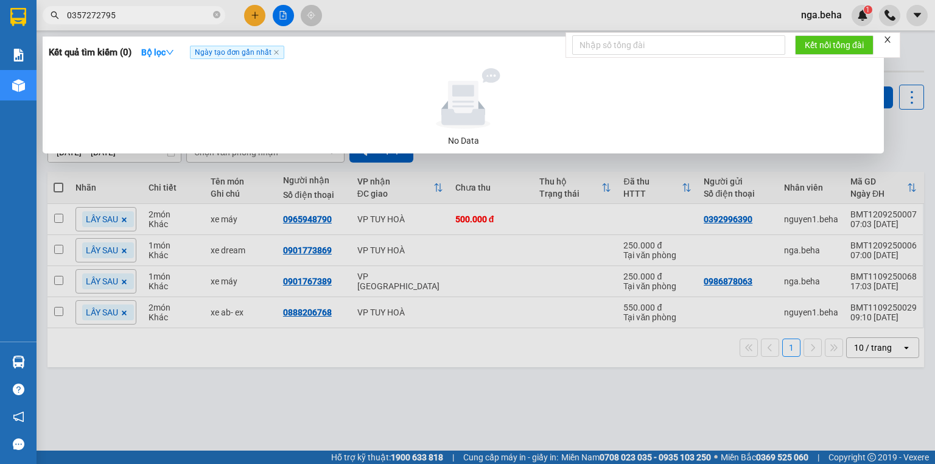
paste input "886286026"
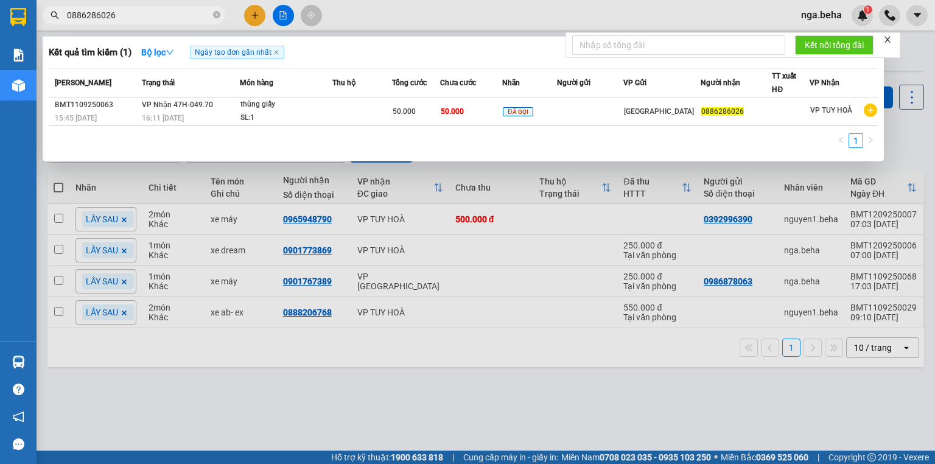
click at [154, 15] on input "0886286026" at bounding box center [139, 15] width 144 height 13
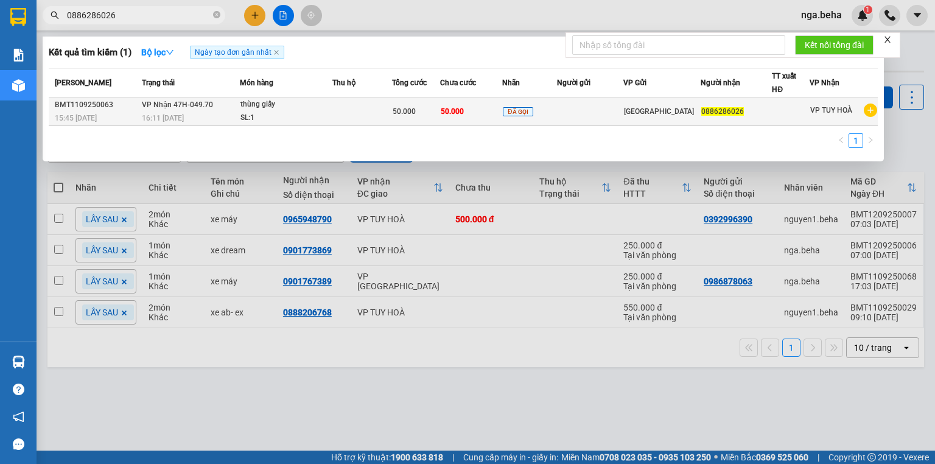
click at [355, 115] on td at bounding box center [362, 111] width 60 height 29
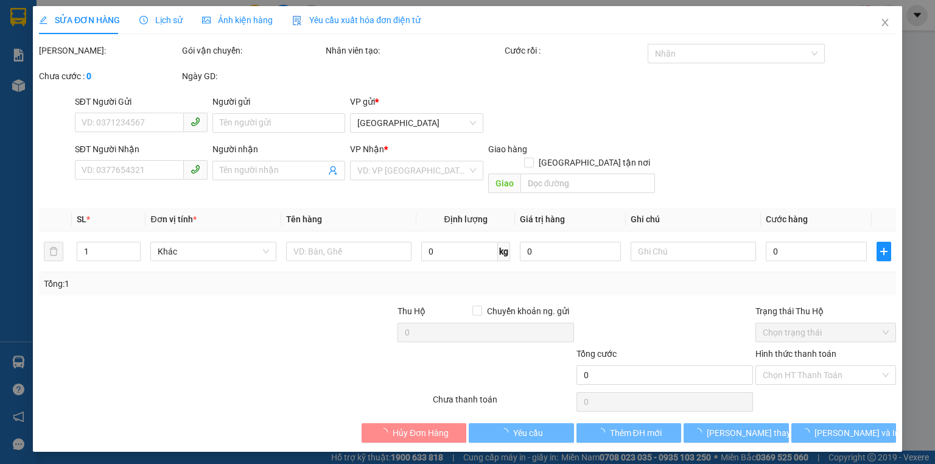
click at [250, 27] on div "Ảnh kiện hàng" at bounding box center [237, 20] width 71 height 28
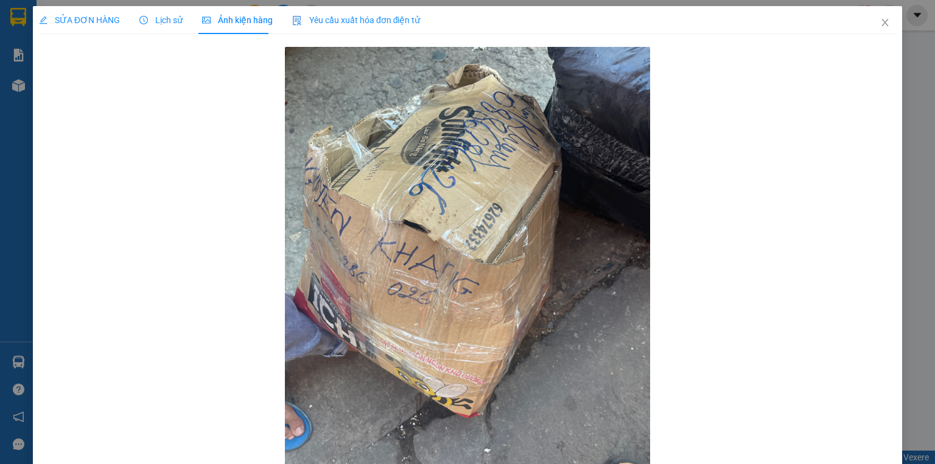
click at [171, 27] on div "Lịch sử" at bounding box center [160, 20] width 43 height 28
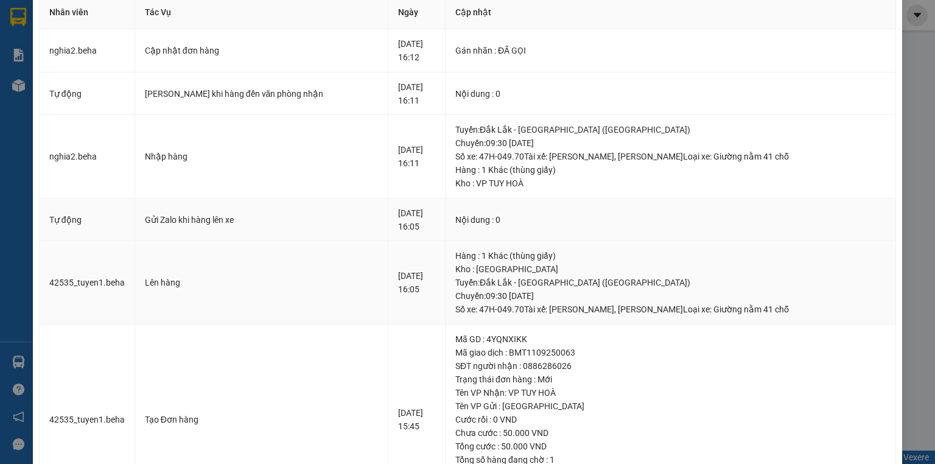
scroll to position [122, 0]
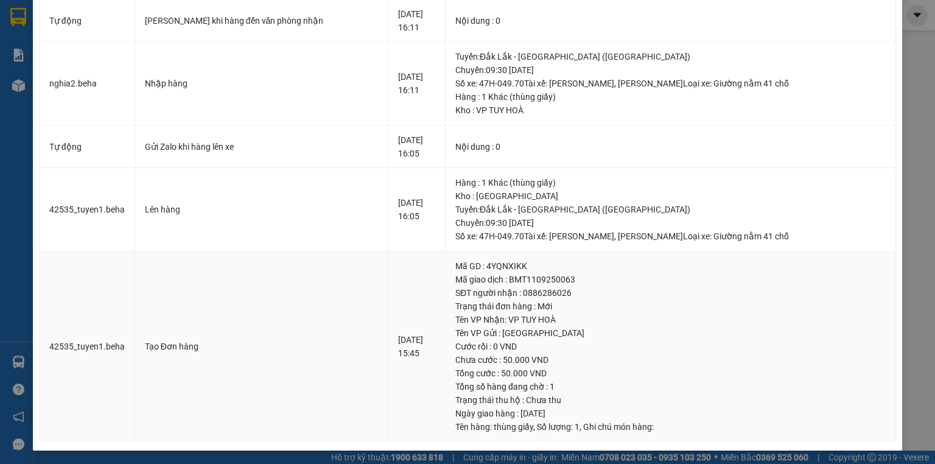
click at [337, 351] on div "Tạo Đơn hàng" at bounding box center [261, 346] width 233 height 13
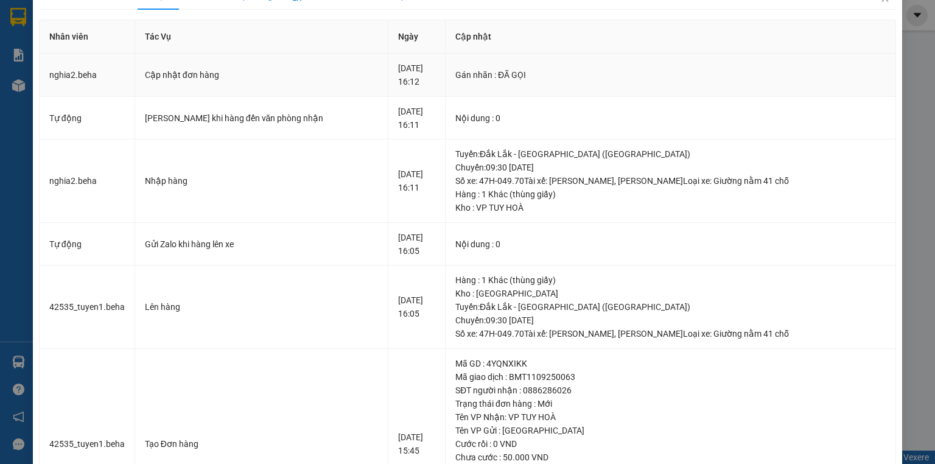
scroll to position [0, 0]
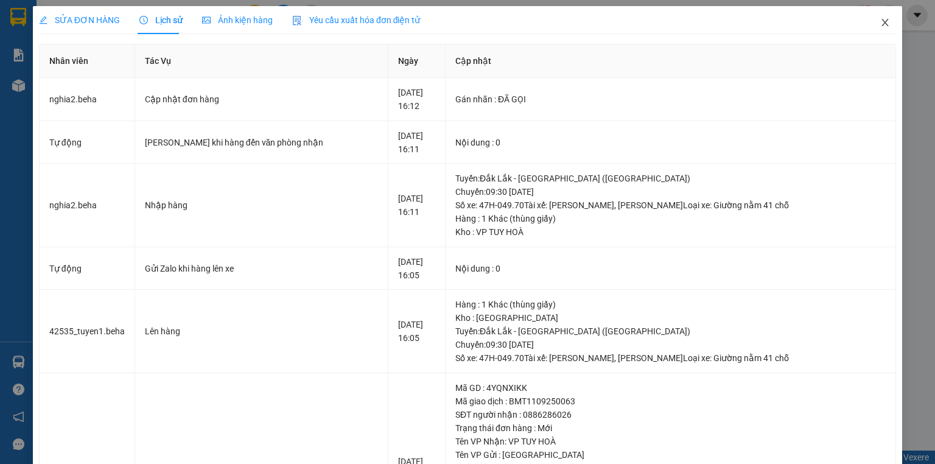
click at [881, 27] on span "Close" at bounding box center [885, 23] width 34 height 34
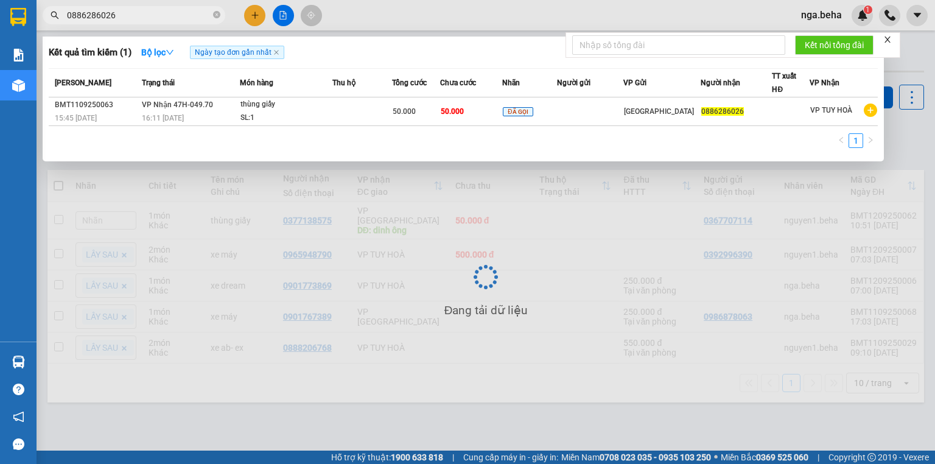
click at [147, 19] on input "0886286026" at bounding box center [139, 15] width 144 height 13
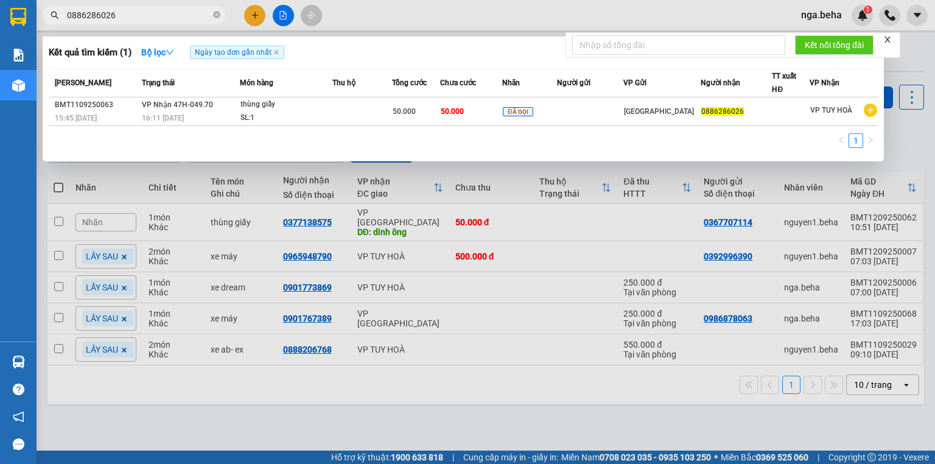
click at [426, 293] on div at bounding box center [467, 232] width 935 height 464
click at [172, 15] on input "0886286026" at bounding box center [139, 15] width 144 height 13
paste input "974843351"
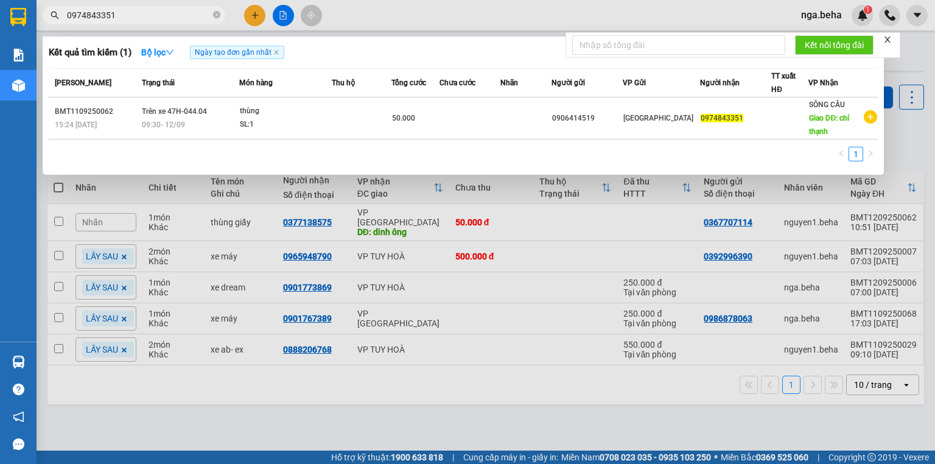
click at [192, 11] on input "0974843351" at bounding box center [139, 15] width 144 height 13
paste input "42089889"
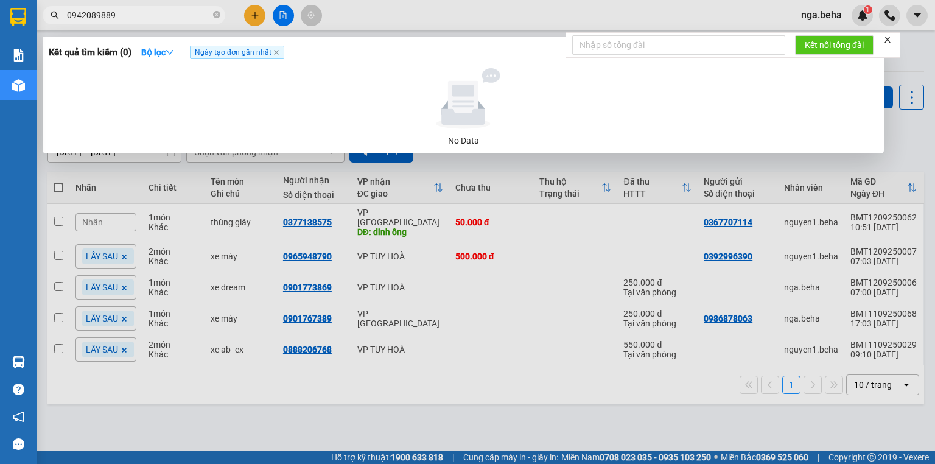
type input "0942089889"
